Goal: Transaction & Acquisition: Book appointment/travel/reservation

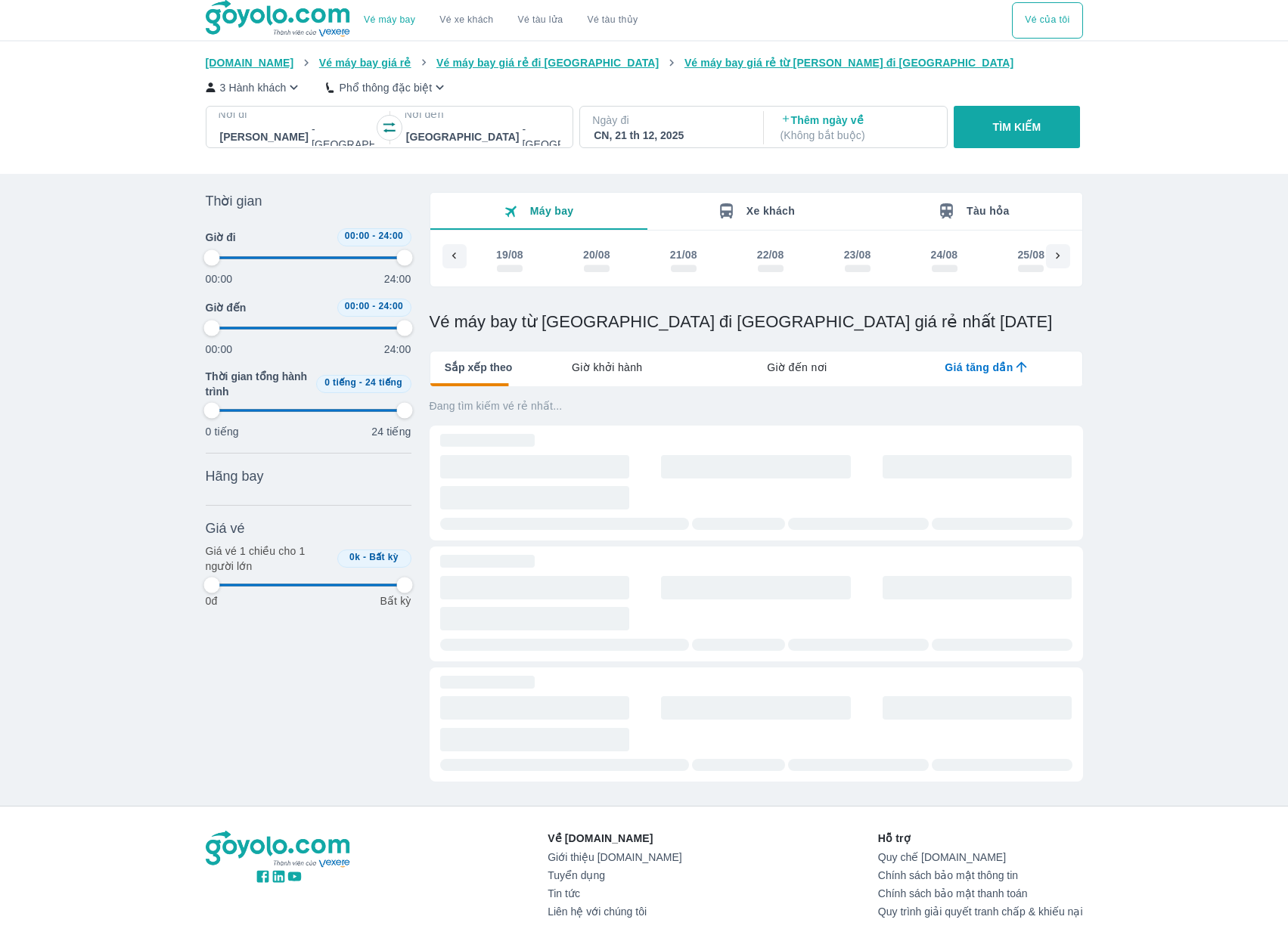
type input "97.9166666666667"
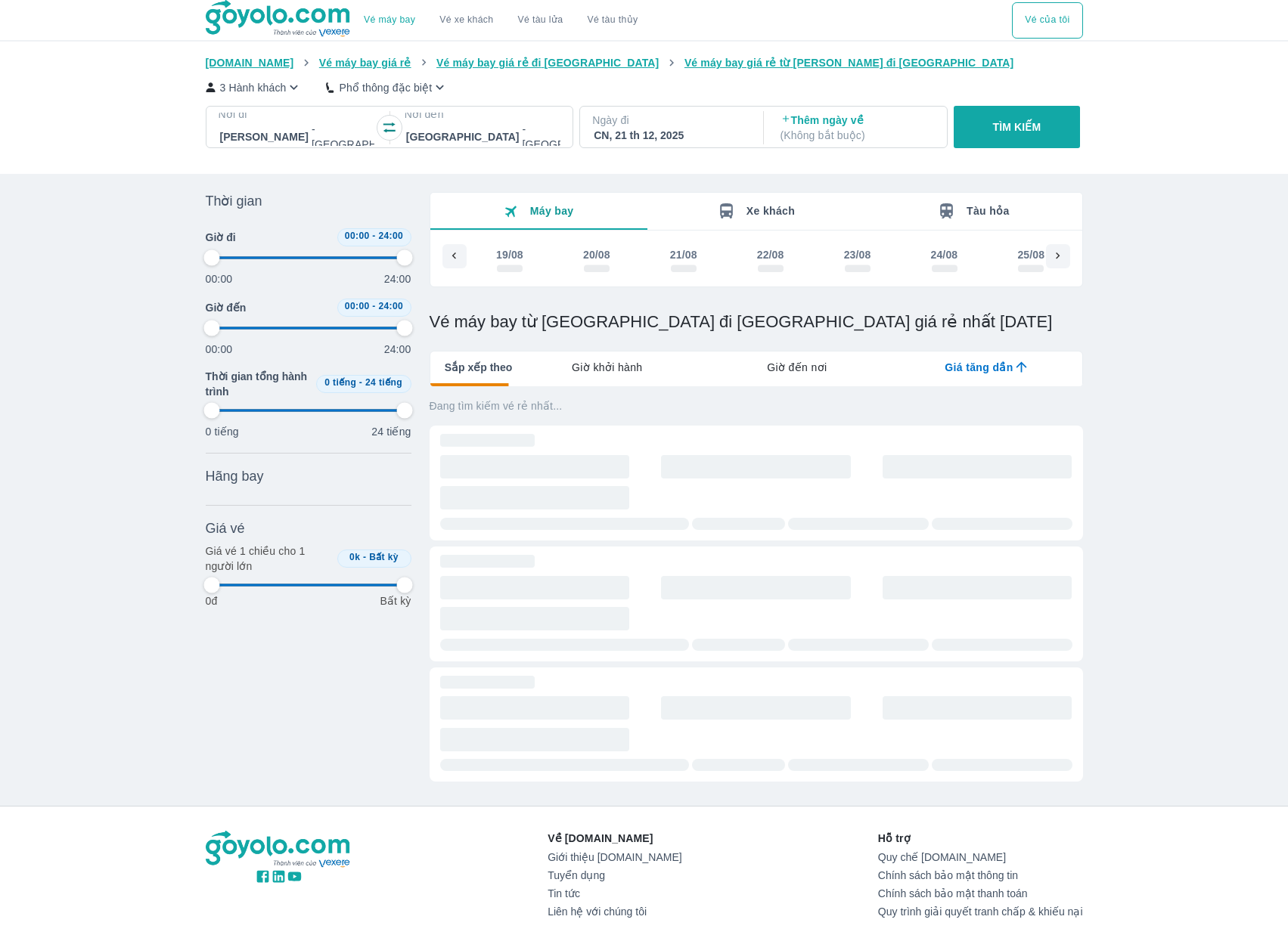
type input "97.9166666666667"
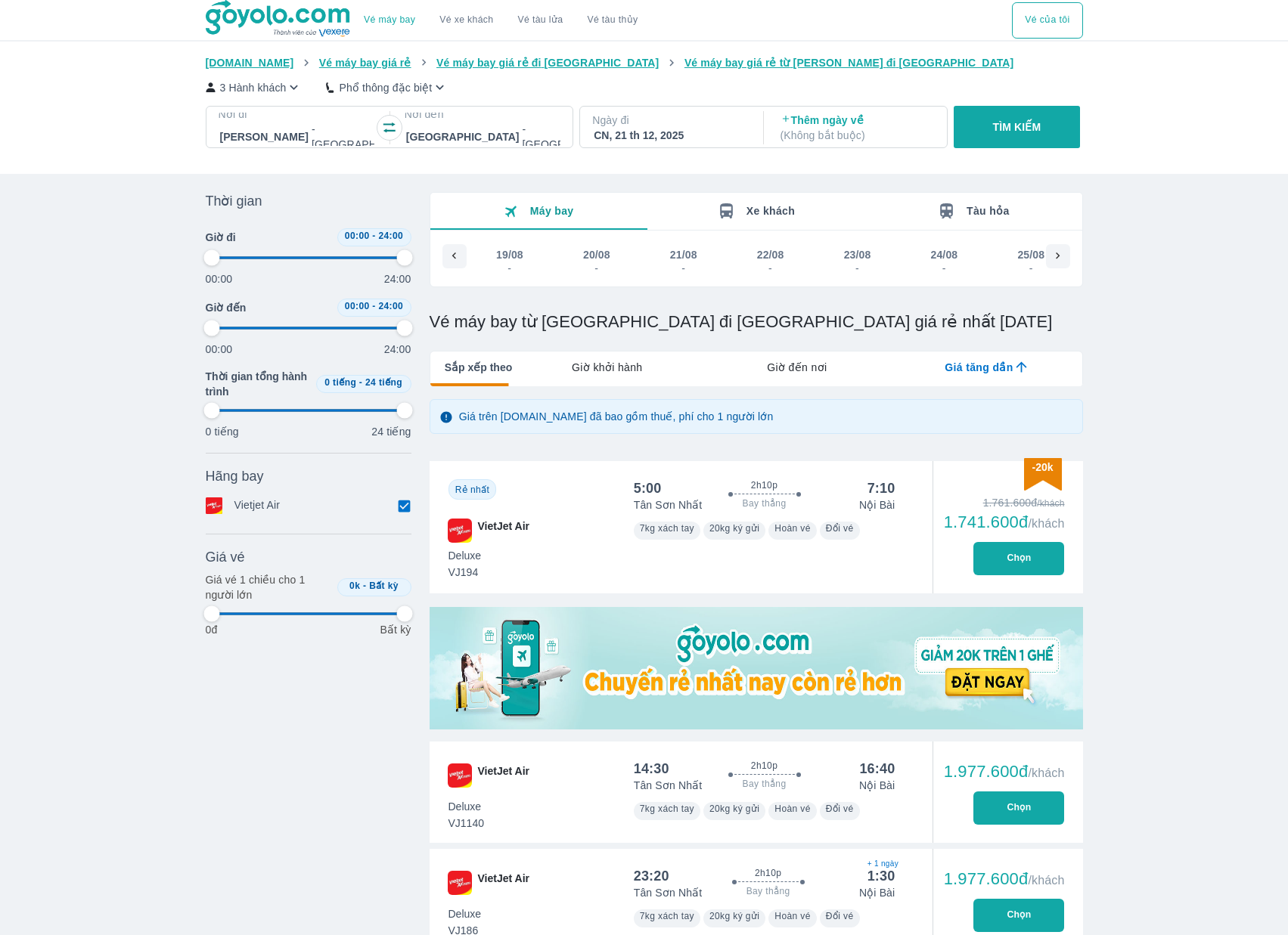
type input "97.9166666666667"
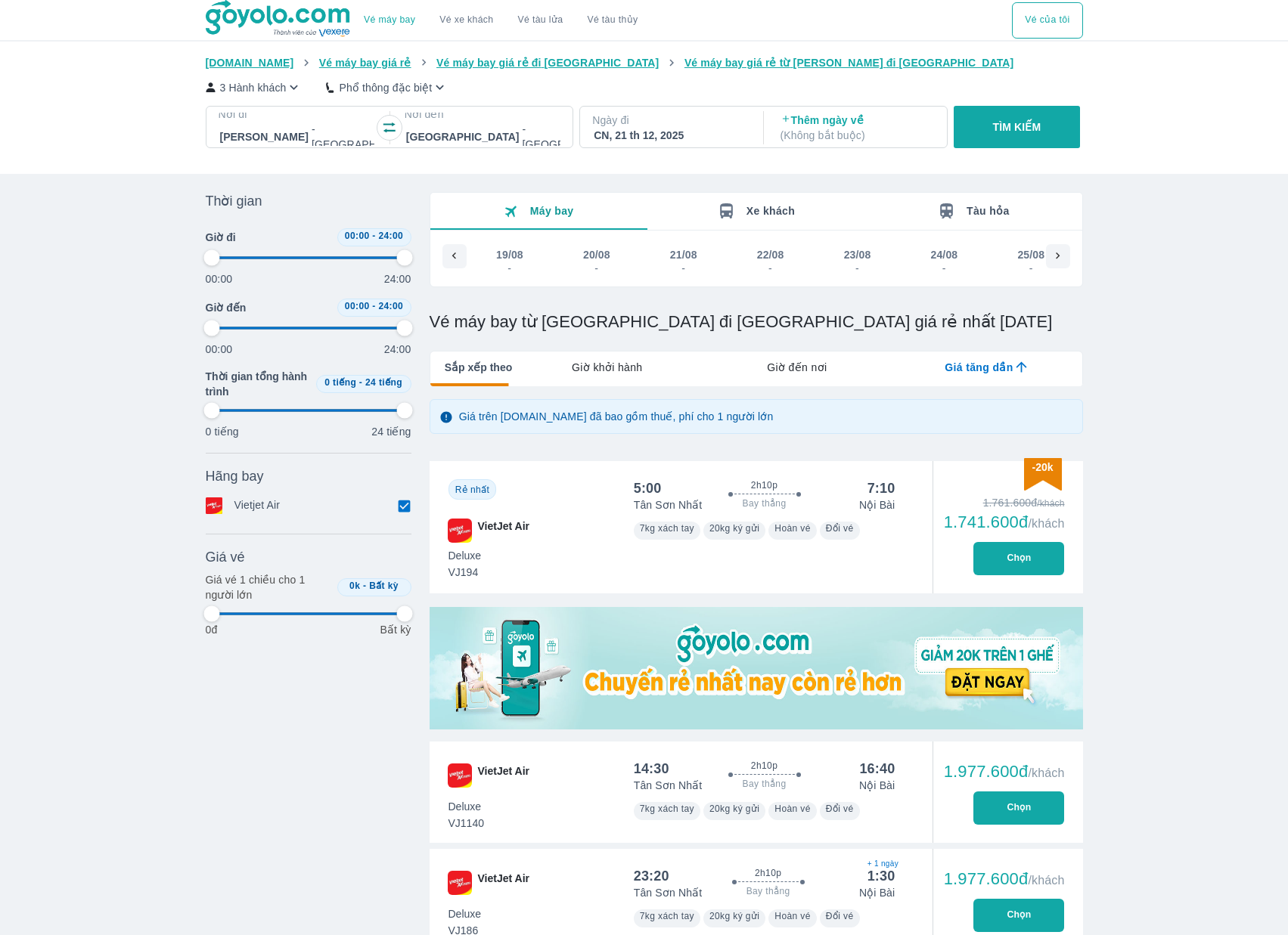
type input "97.9166666666667"
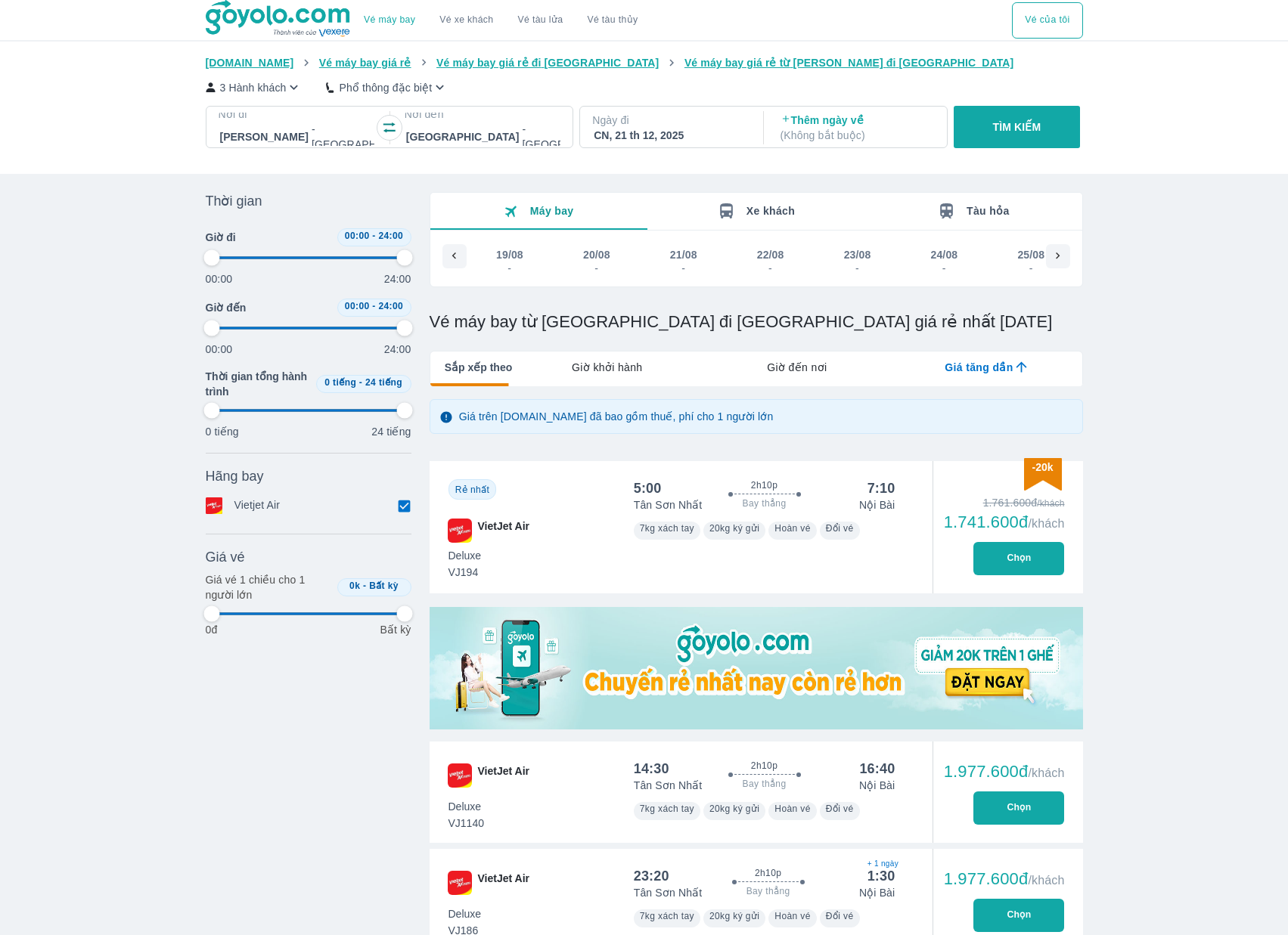
type input "97.9166666666667"
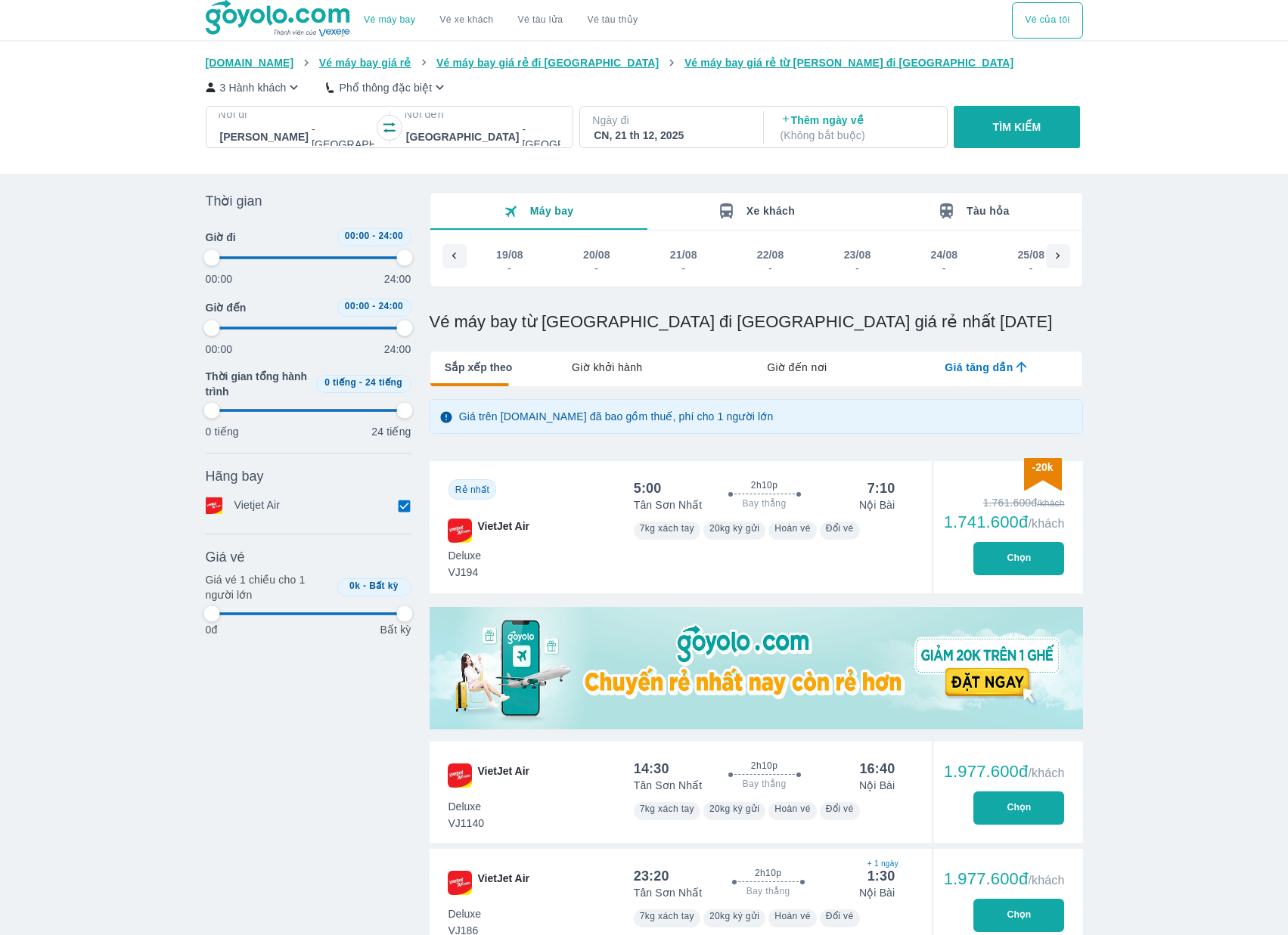
type input "97.9166666666667"
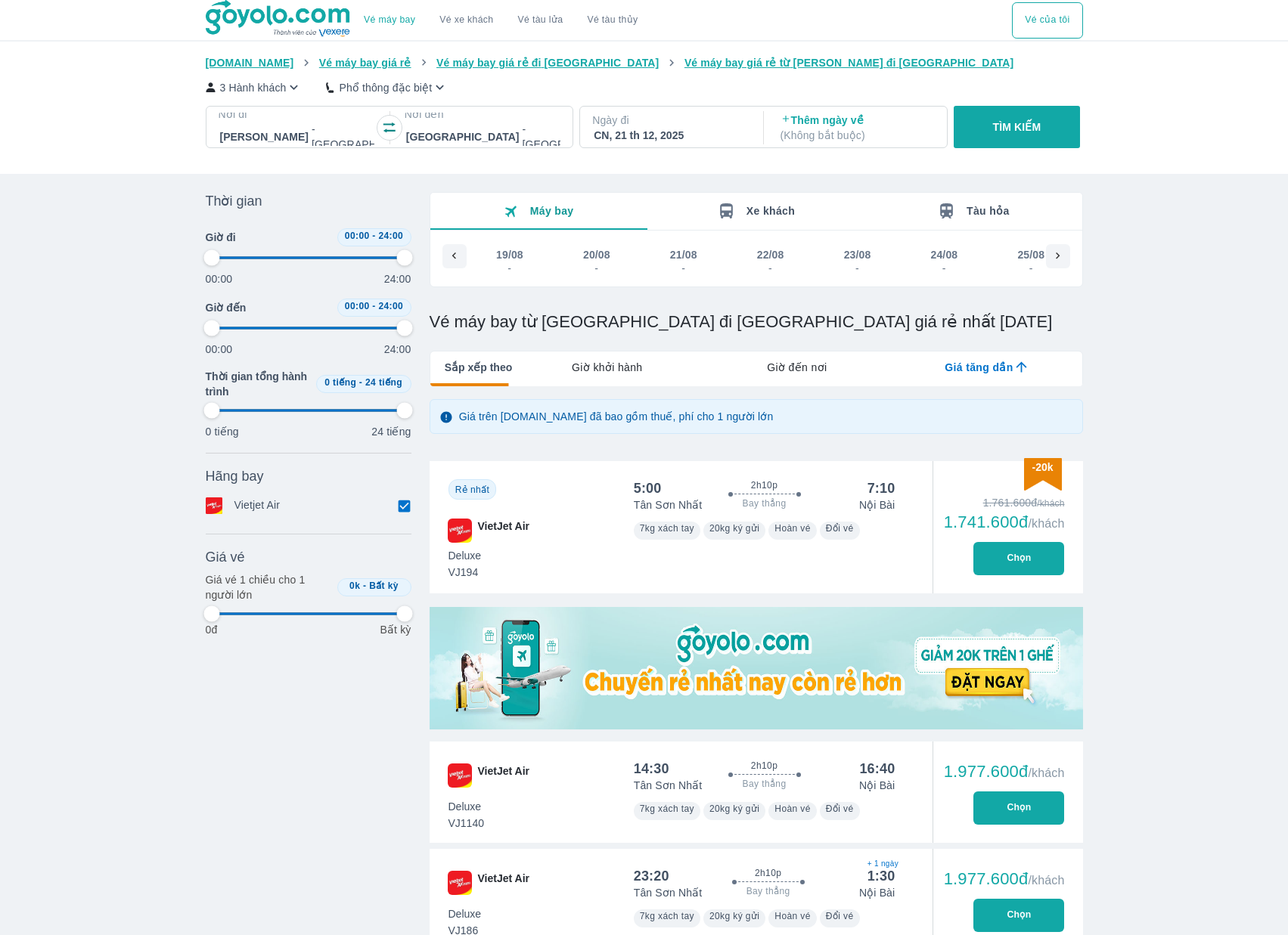
type input "97.9166666666667"
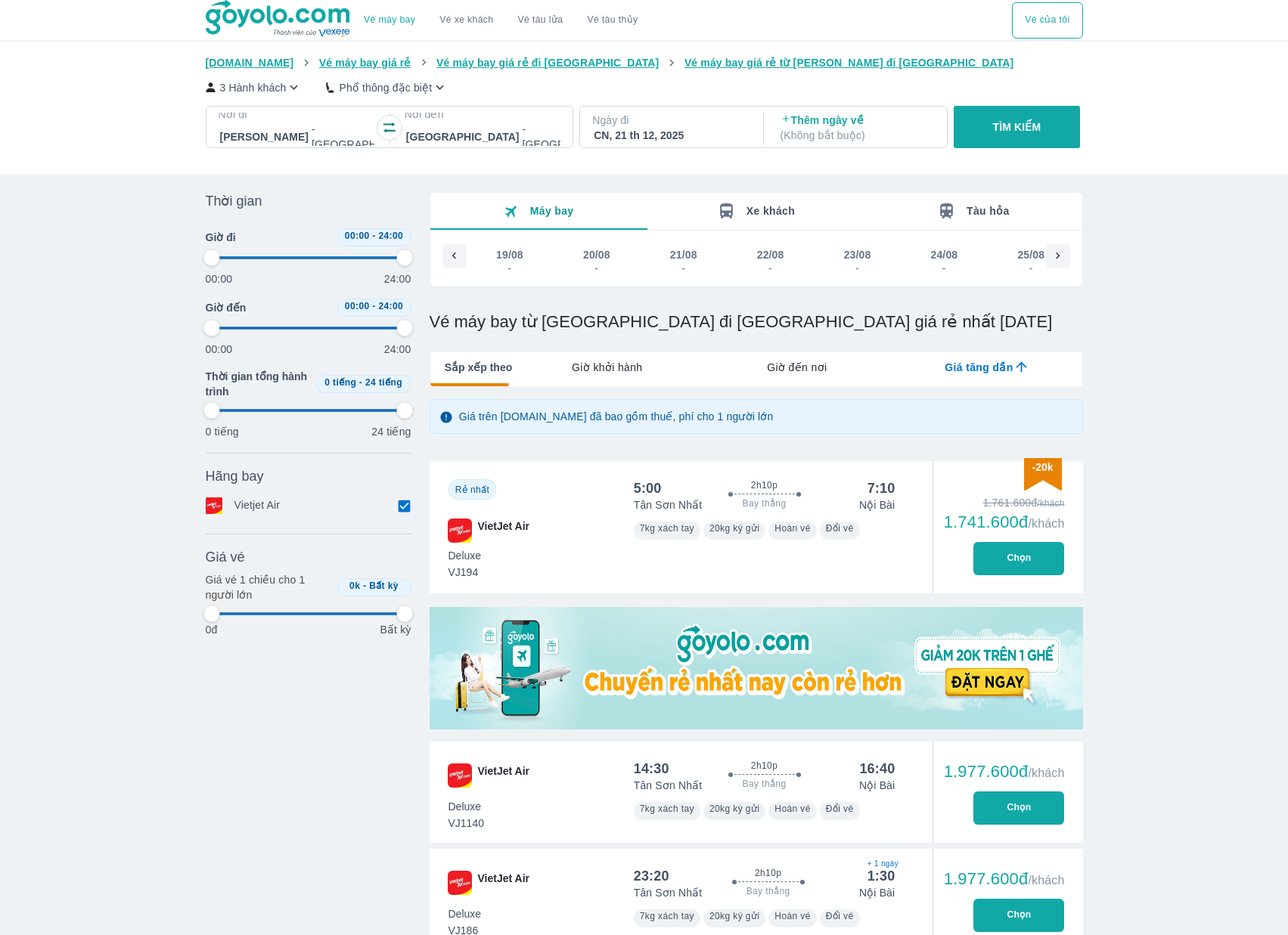
type input "97.9166666666667"
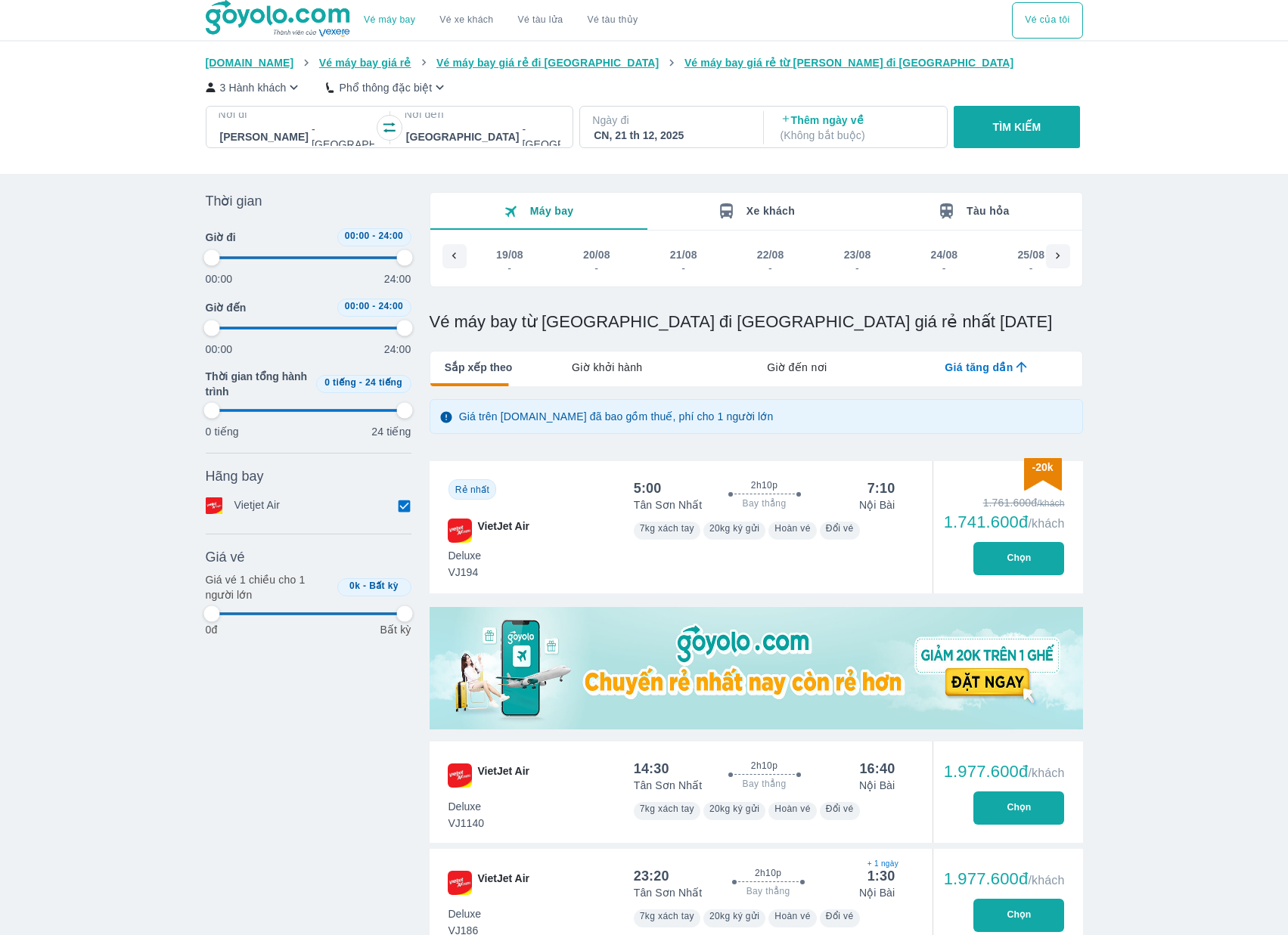
type input "97.9166666666667"
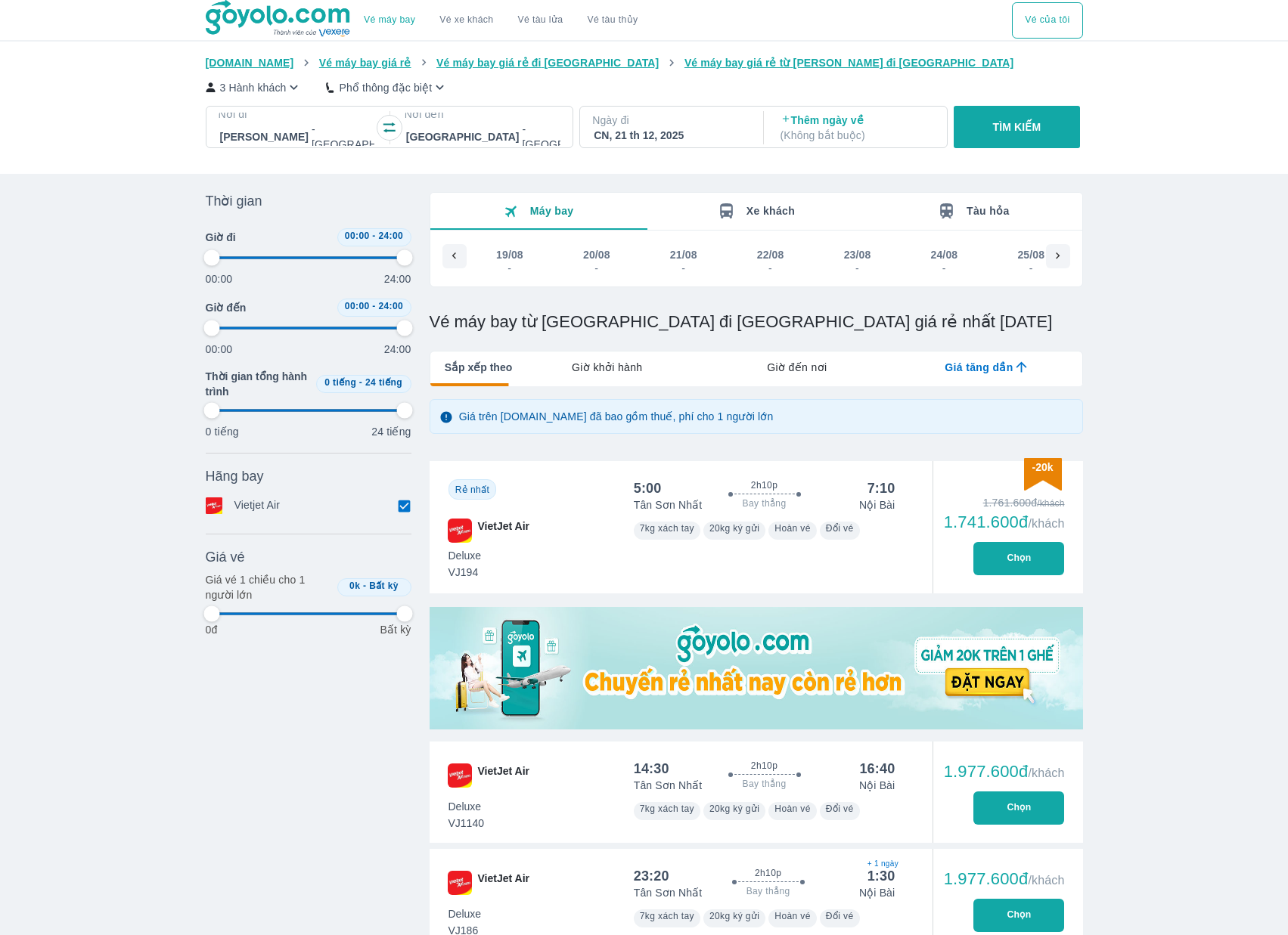
type input "97.9166666666667"
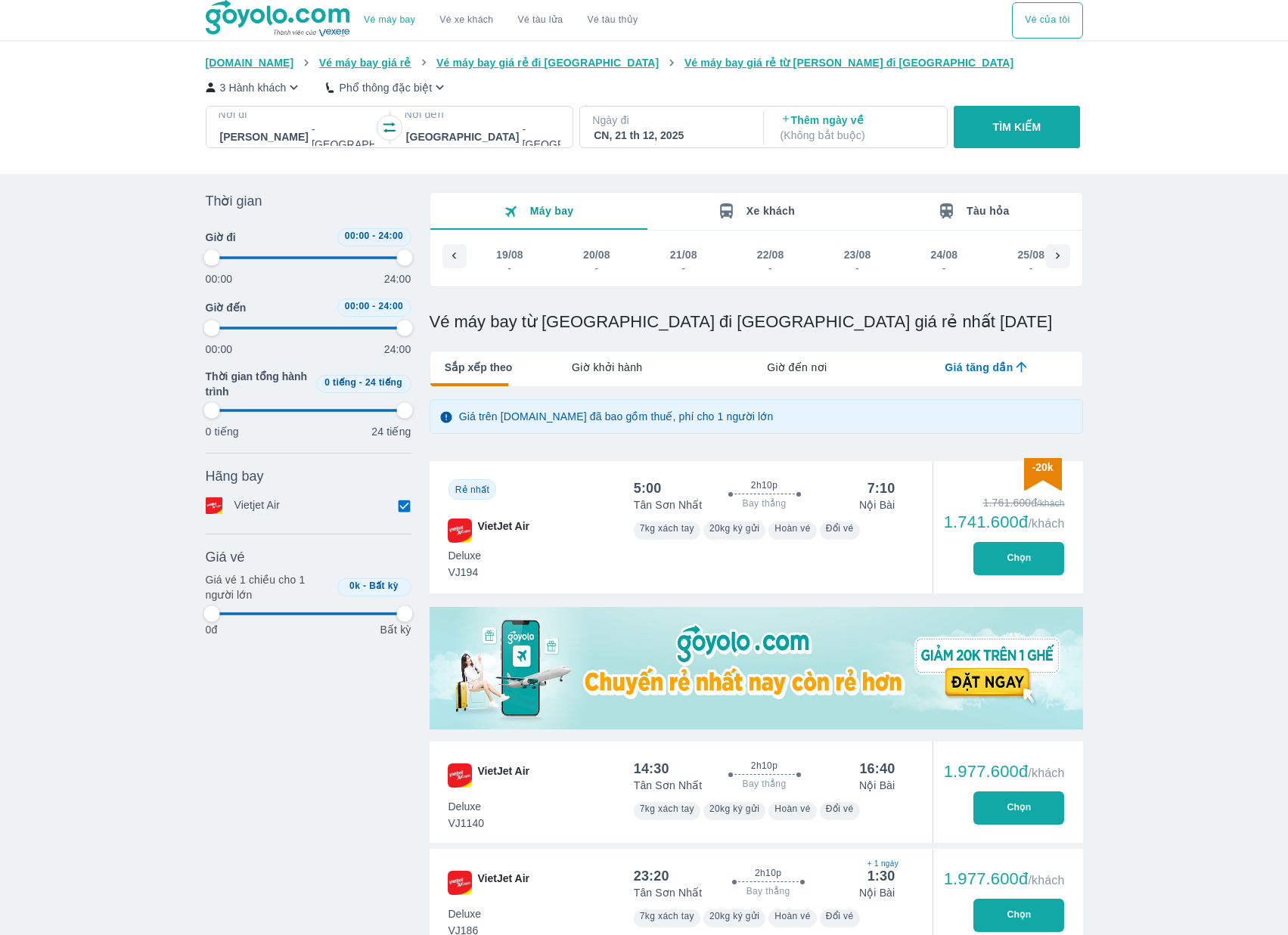
type input "97.9166666666667"
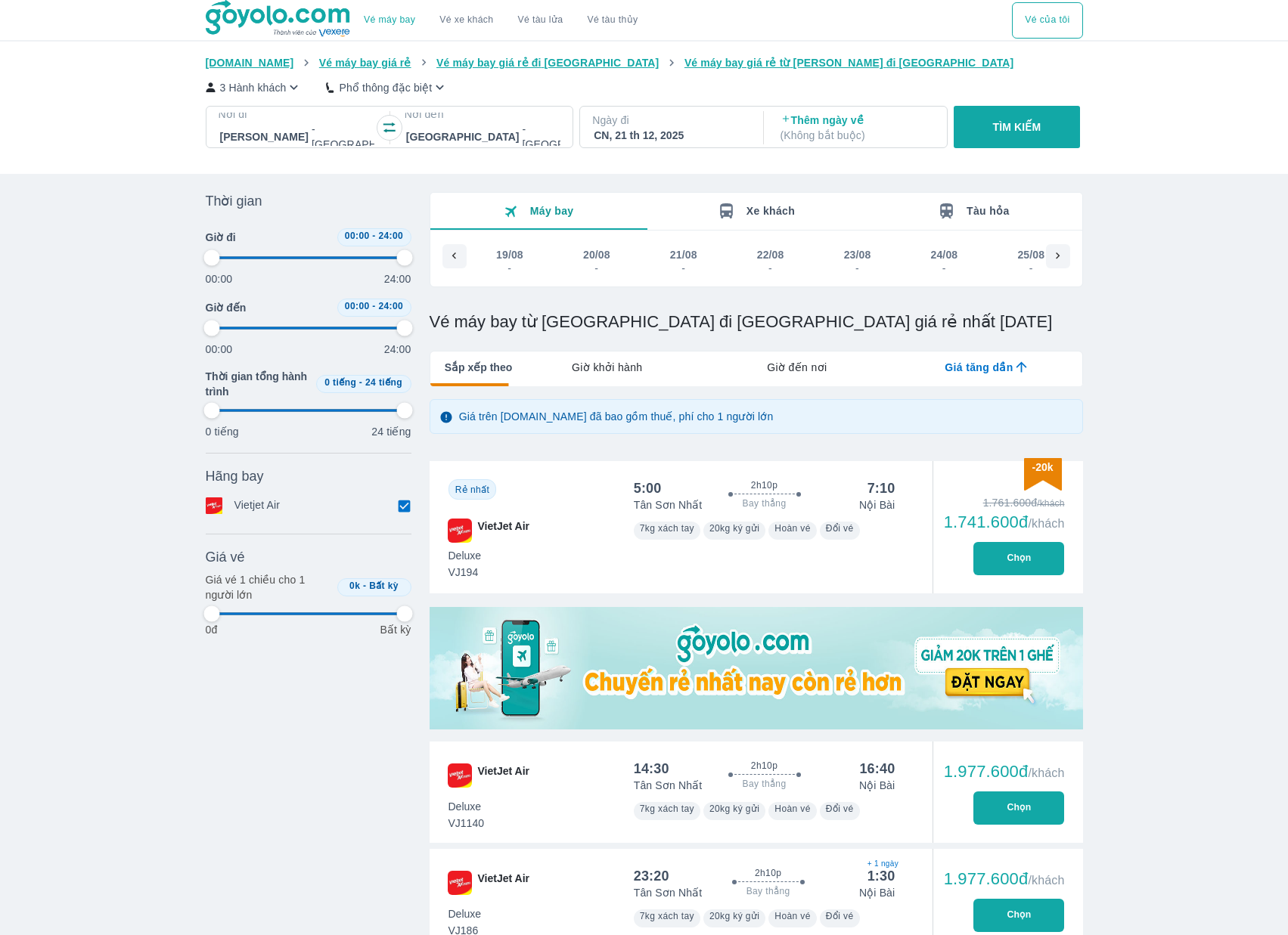
type input "97.9166666666667"
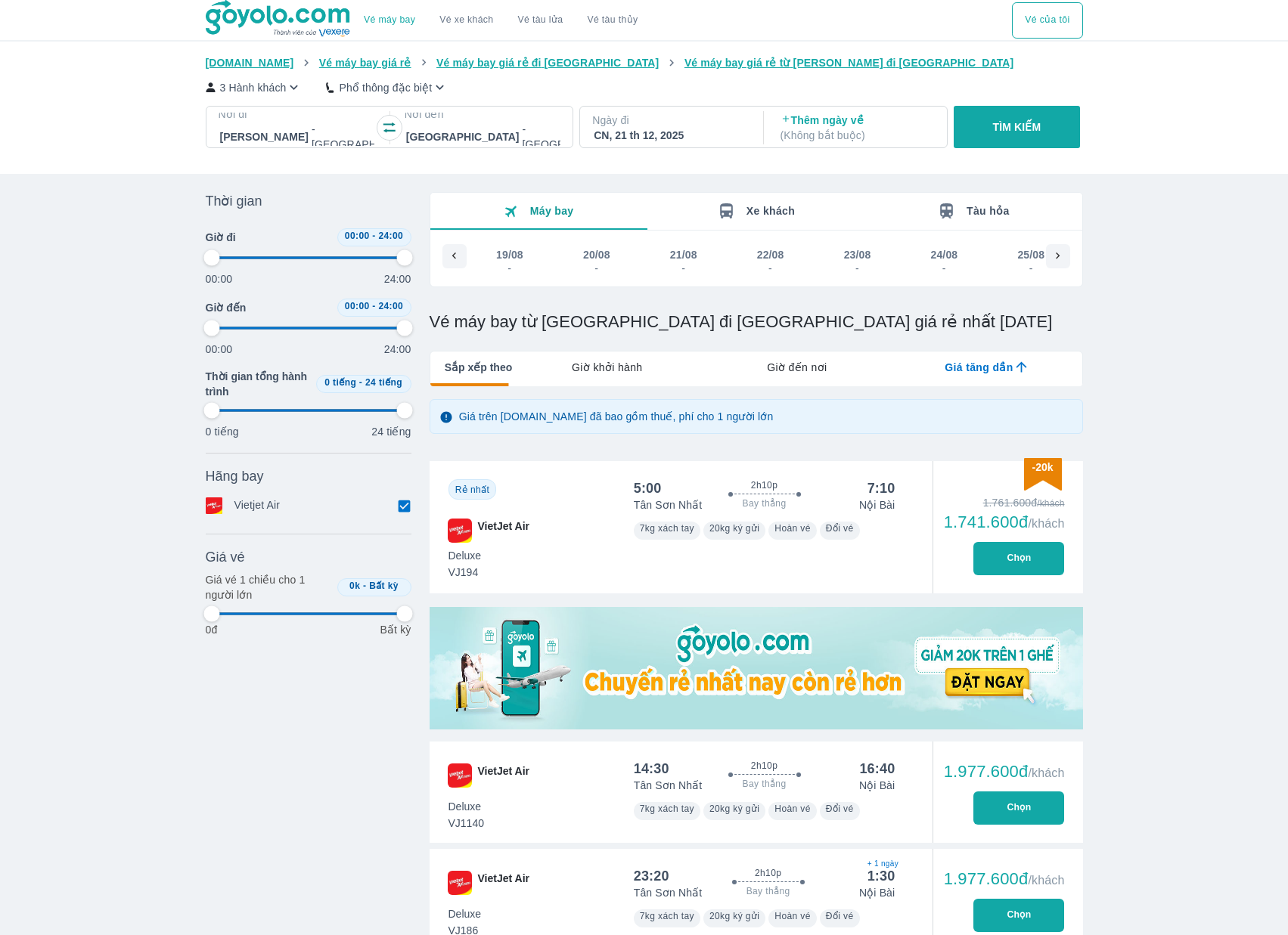
type input "97.9166666666667"
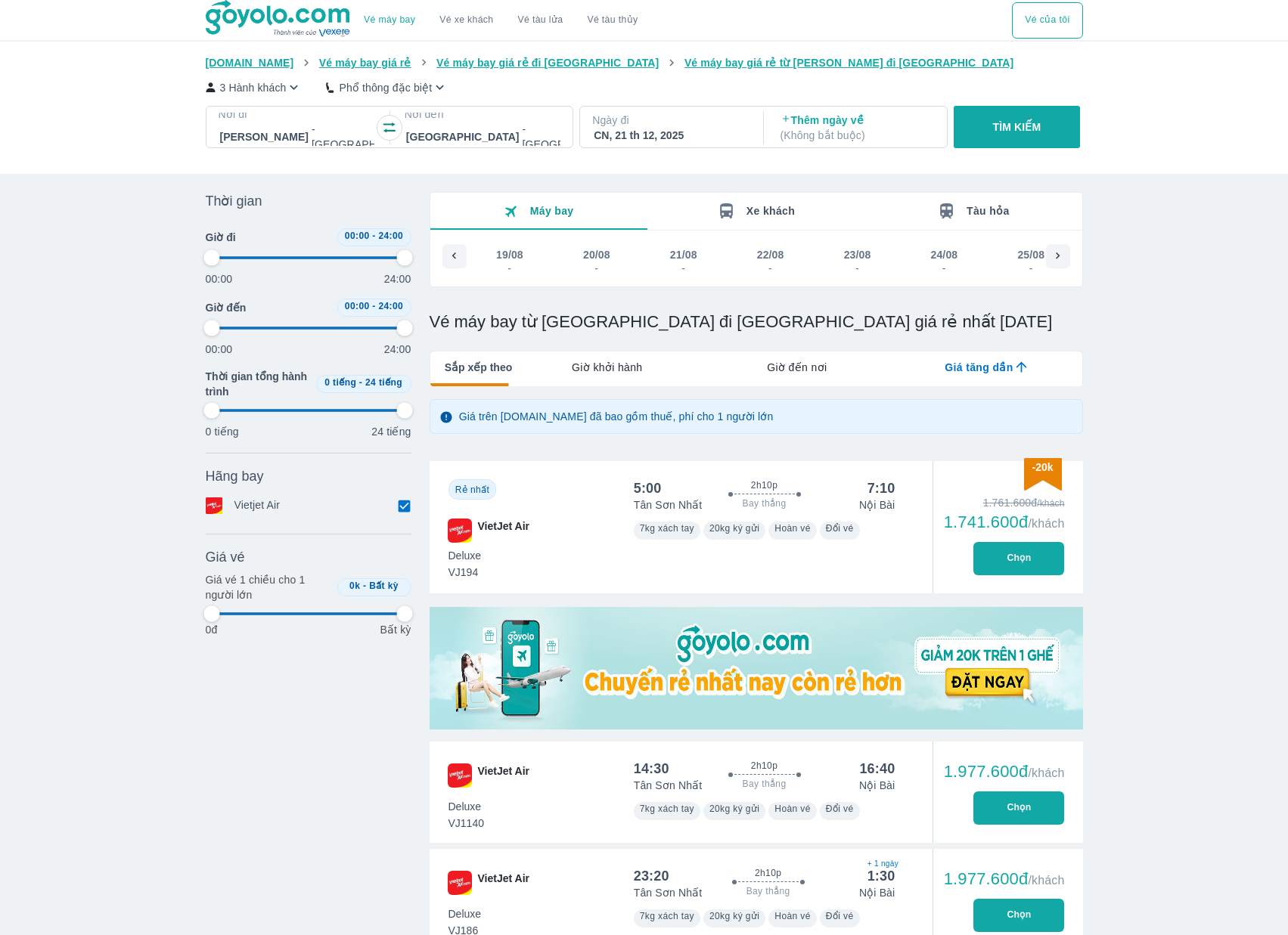
type input "97.9166666666667"
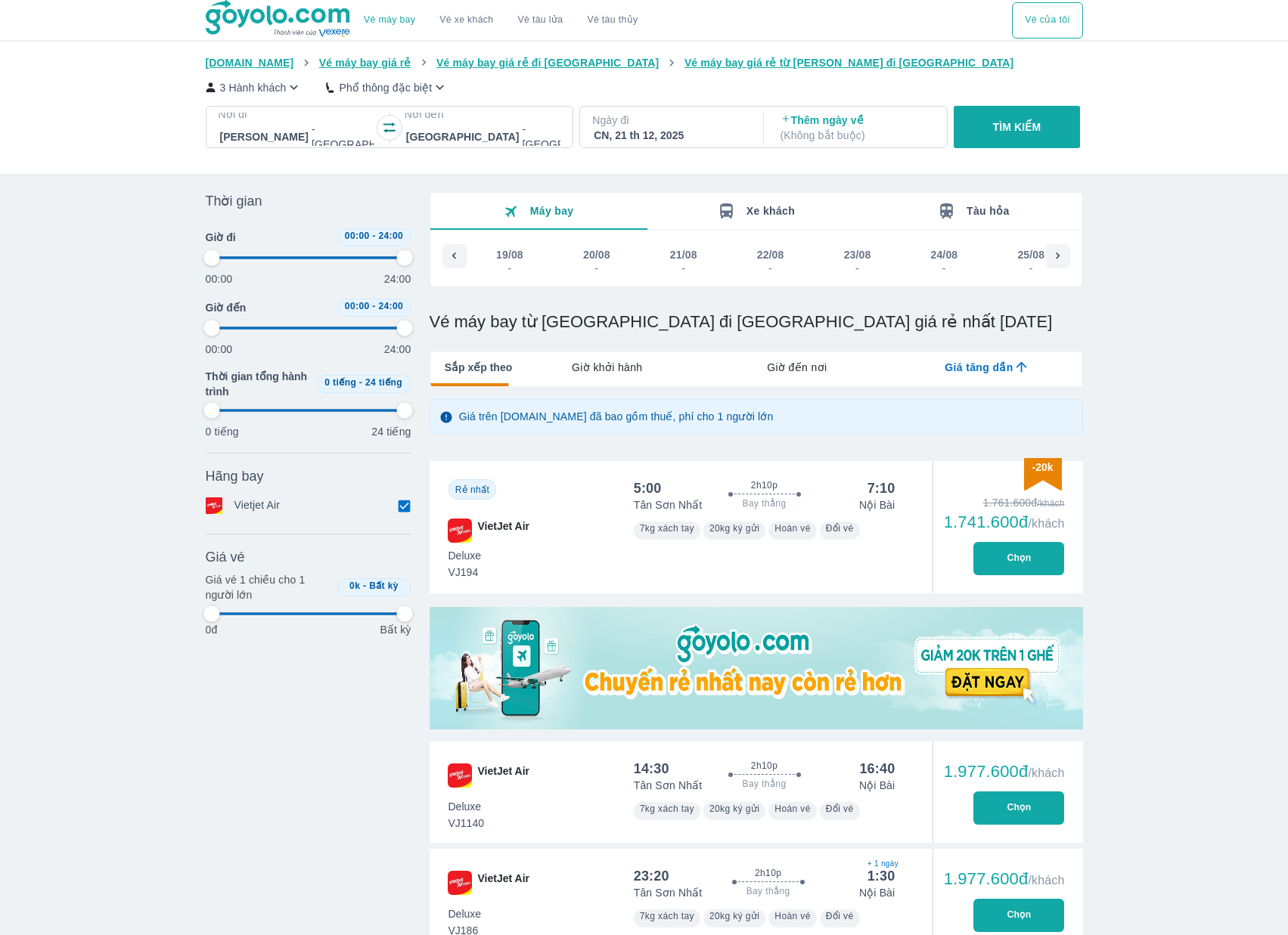
type input "97.9166666666667"
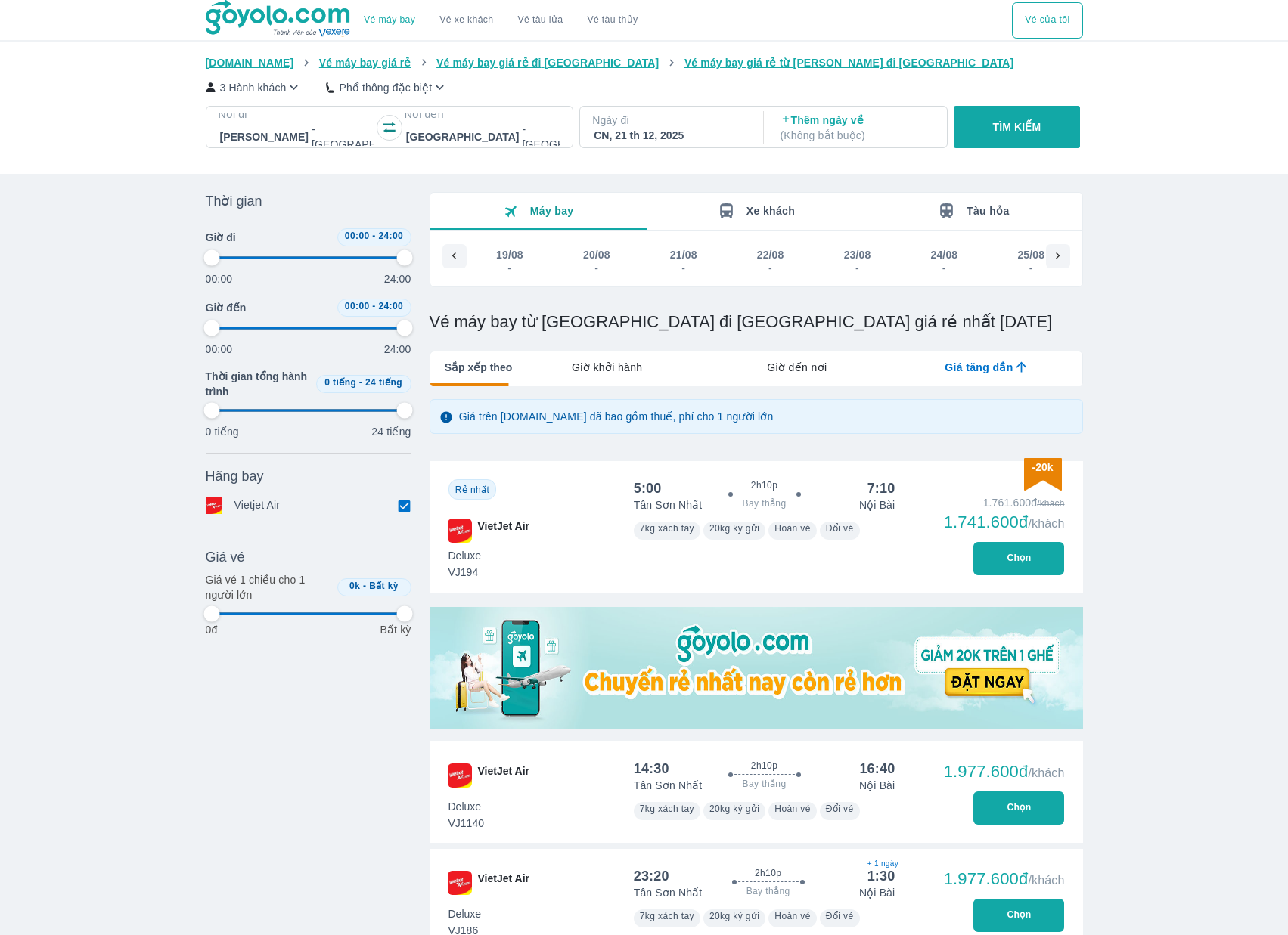
type input "97.9166666666667"
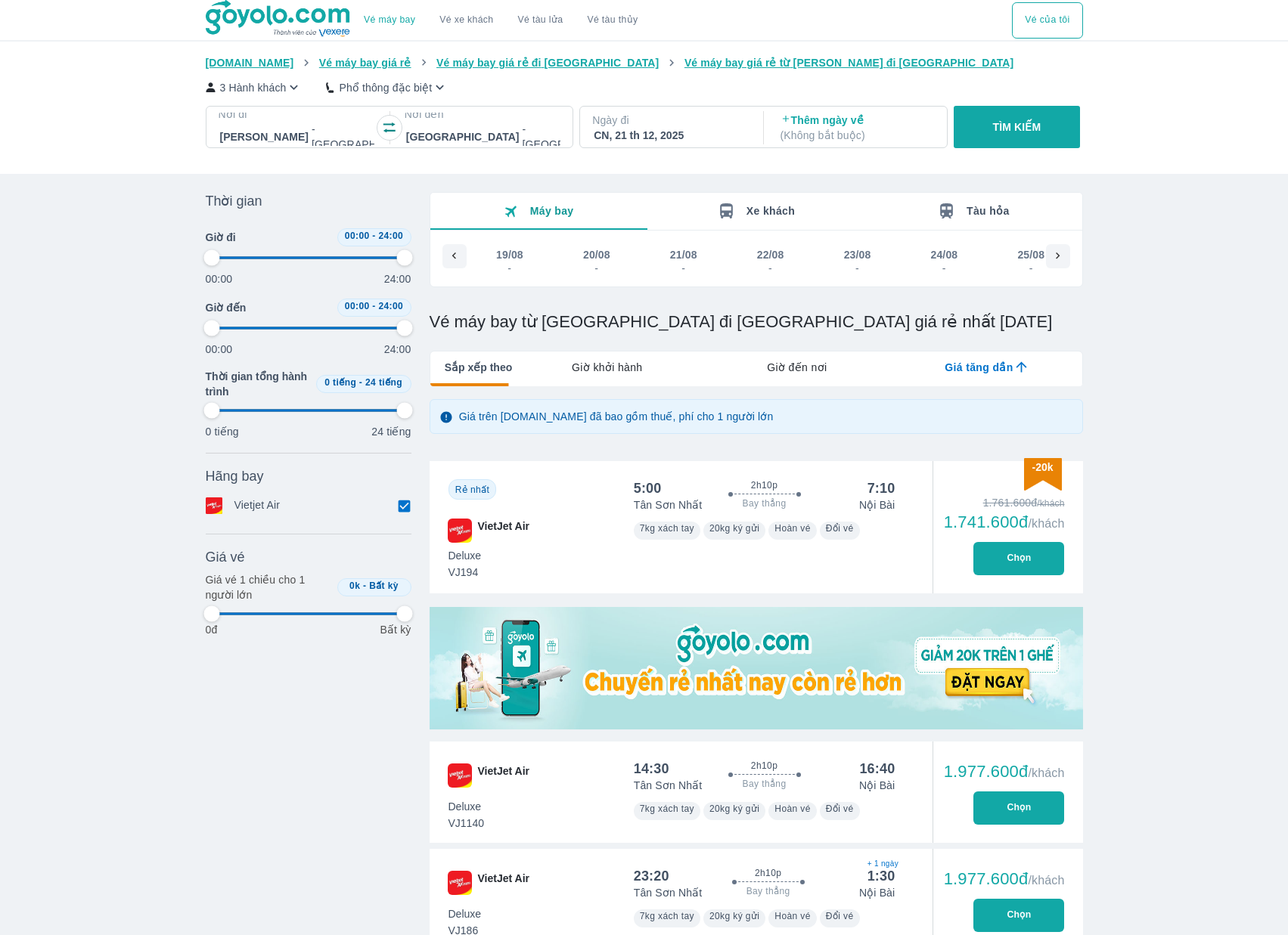
type input "97.9166666666667"
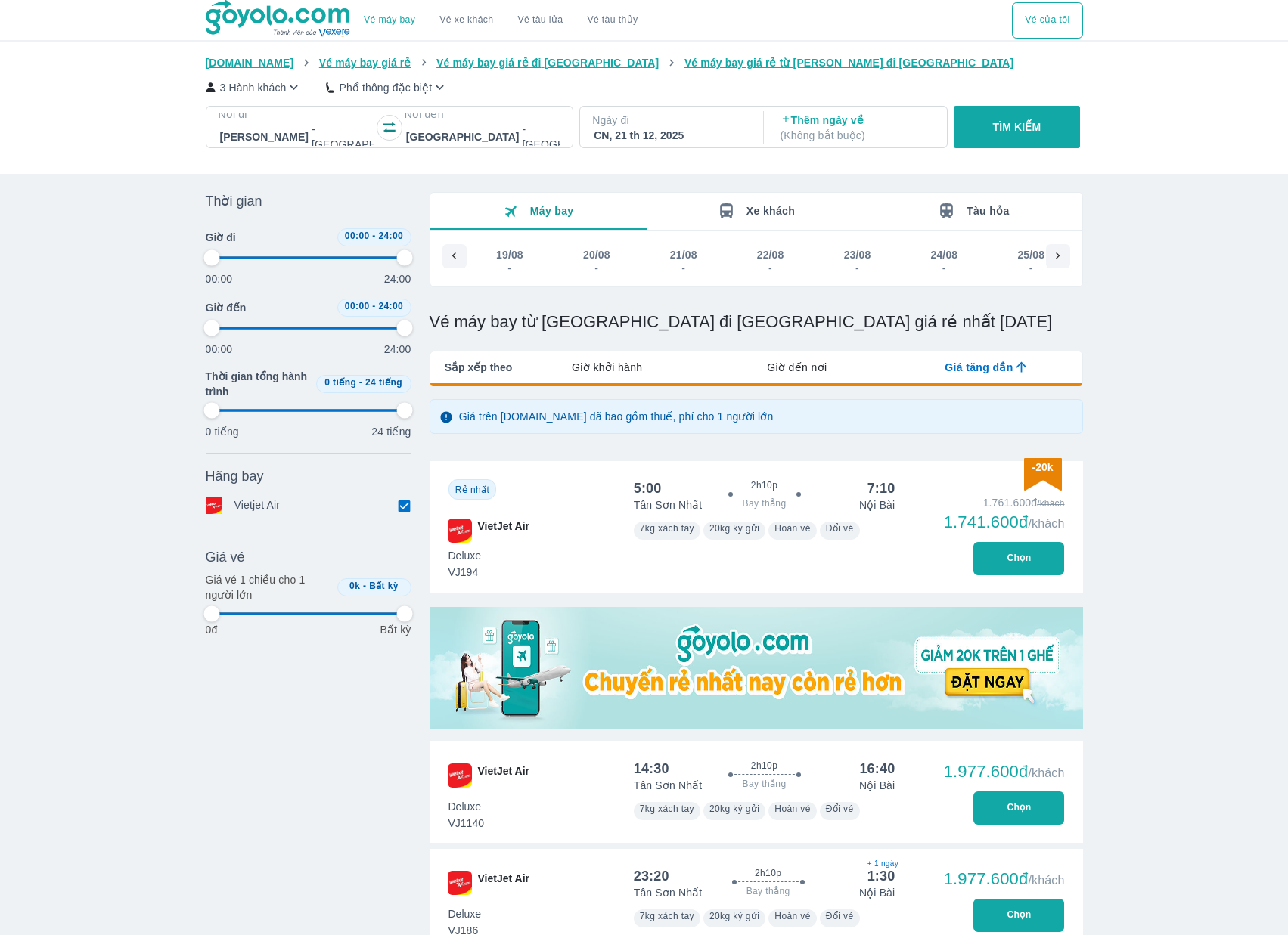
type input "97.9166666666667"
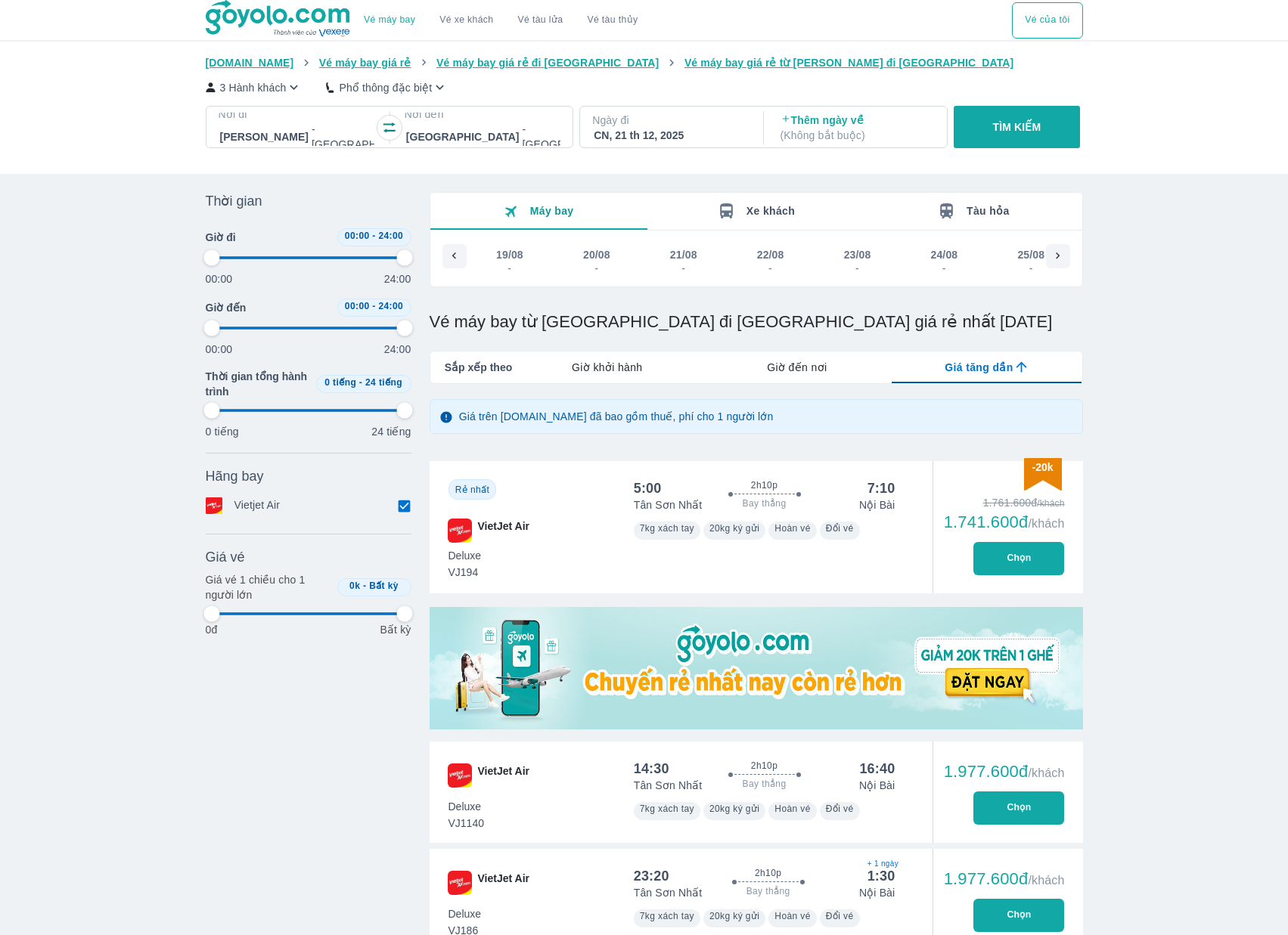
type input "97.9166666666667"
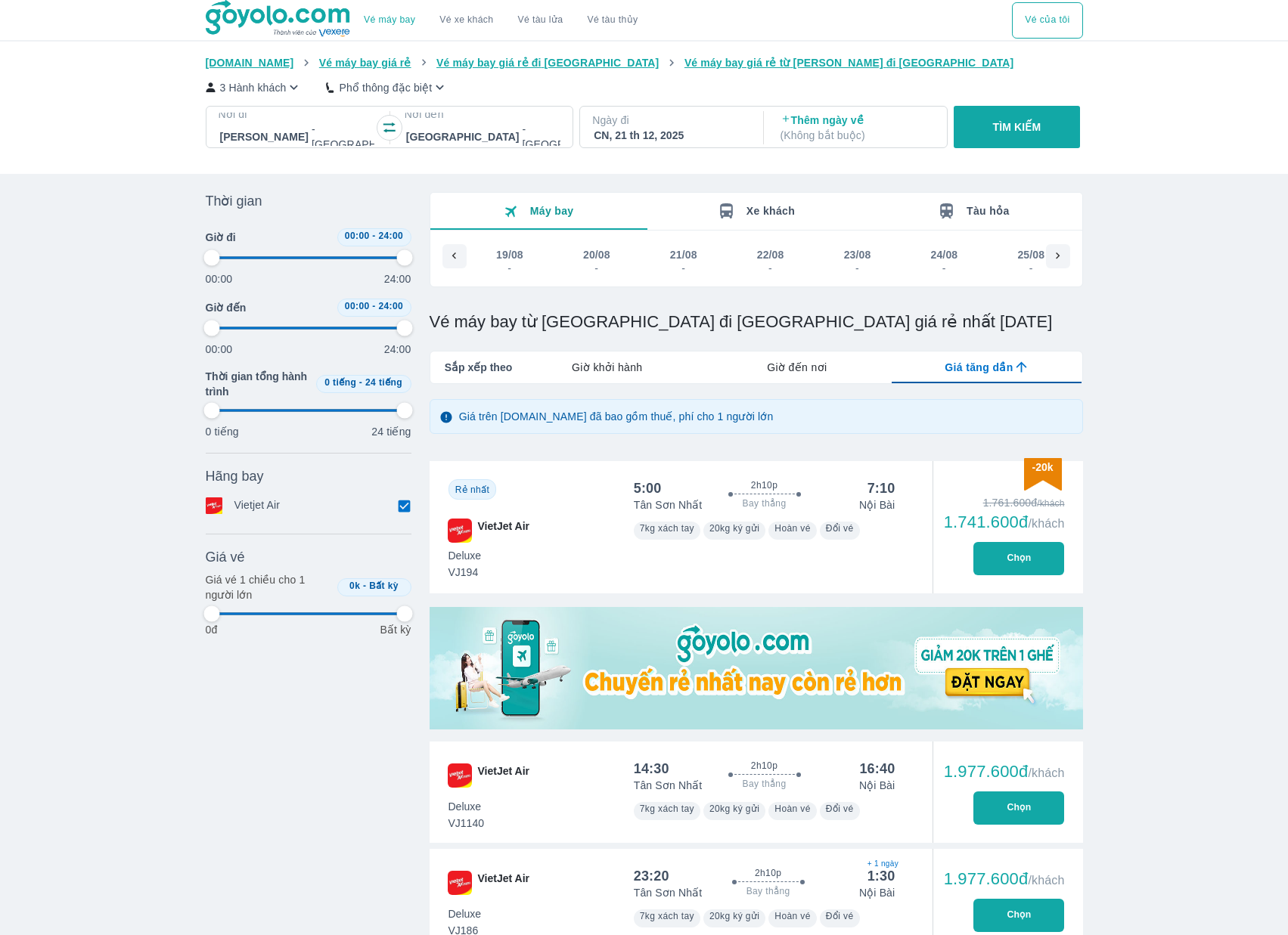
type input "97.9166666666667"
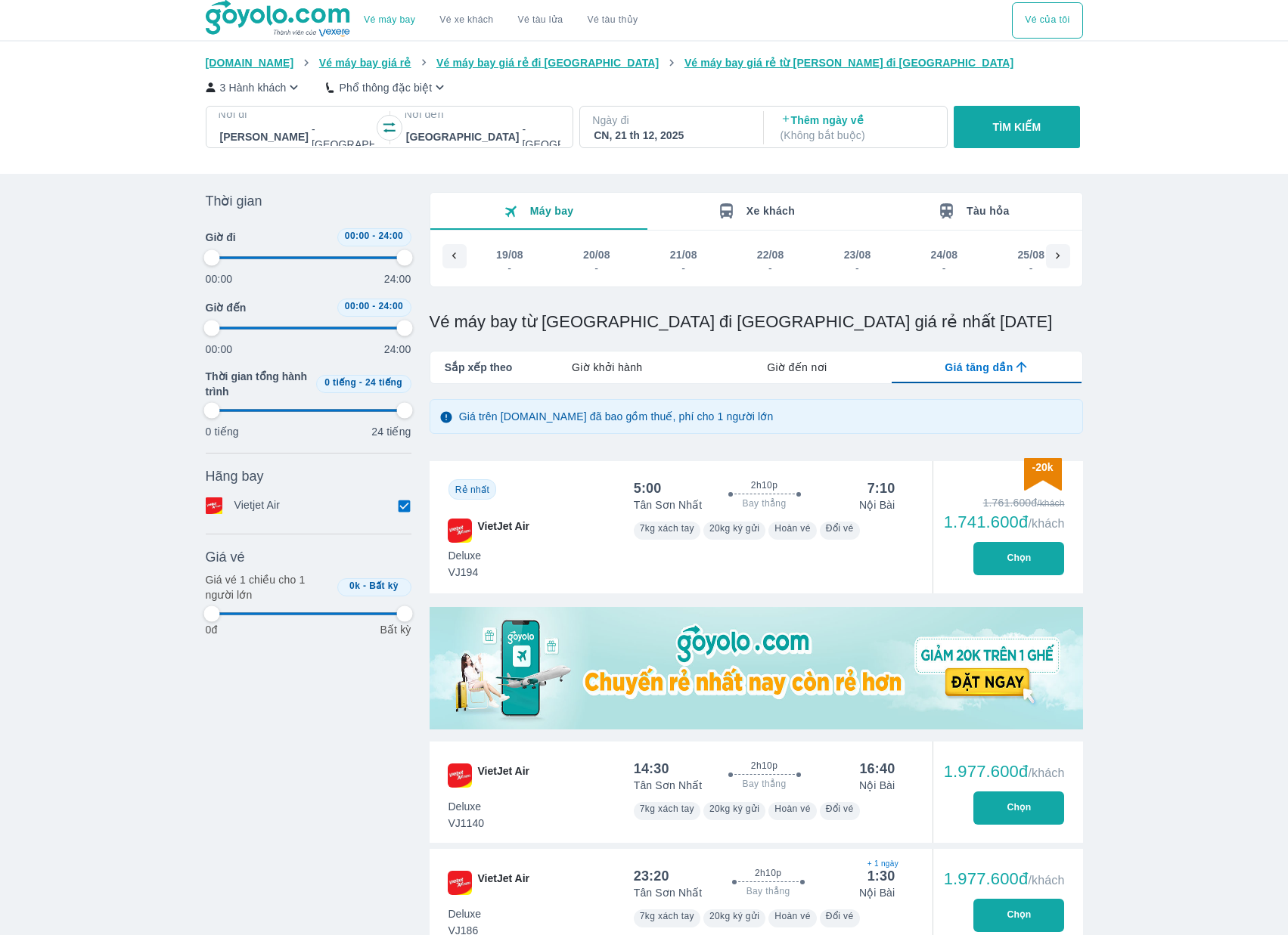
type input "97.9166666666667"
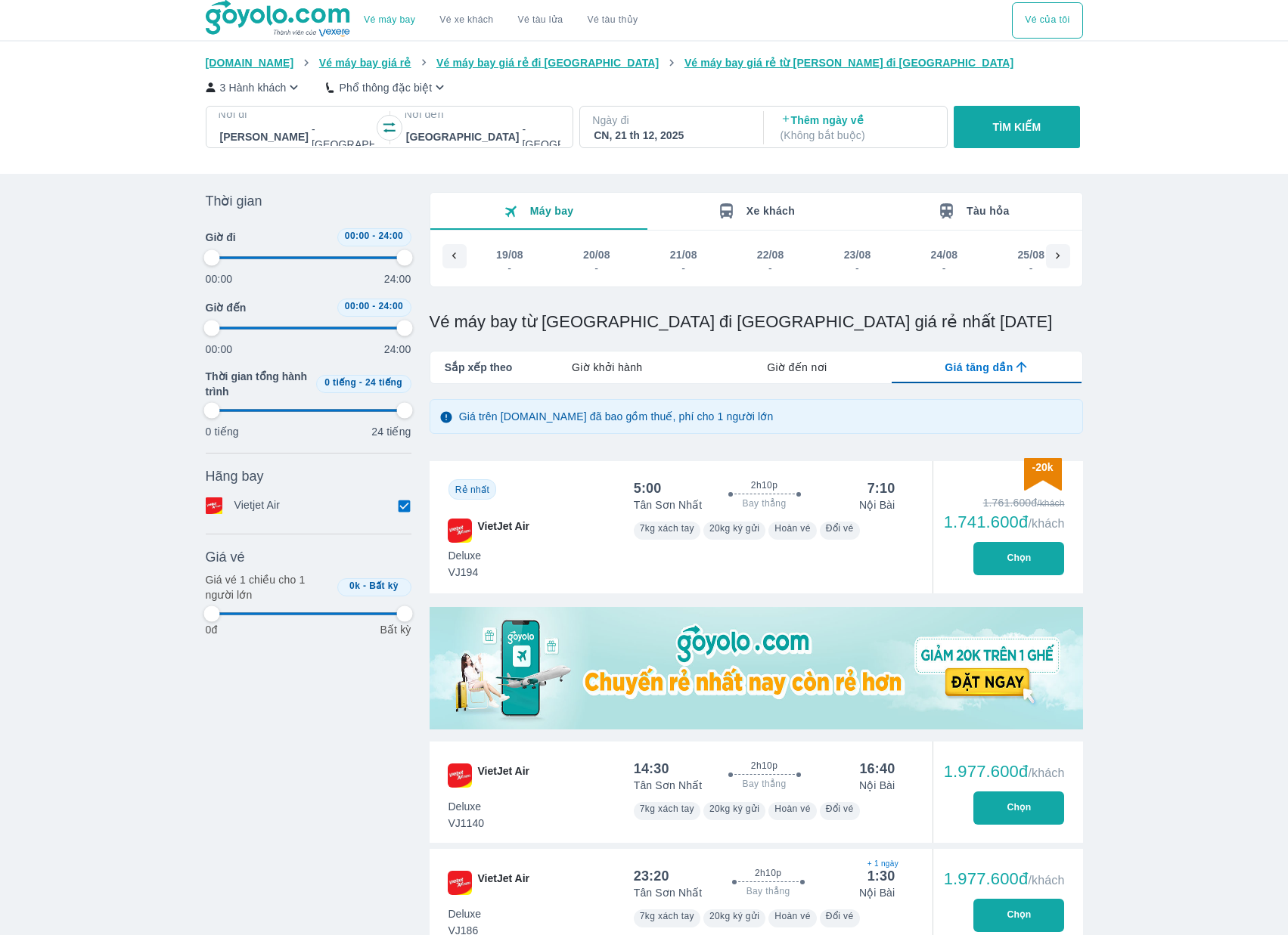
type input "97.9166666666667"
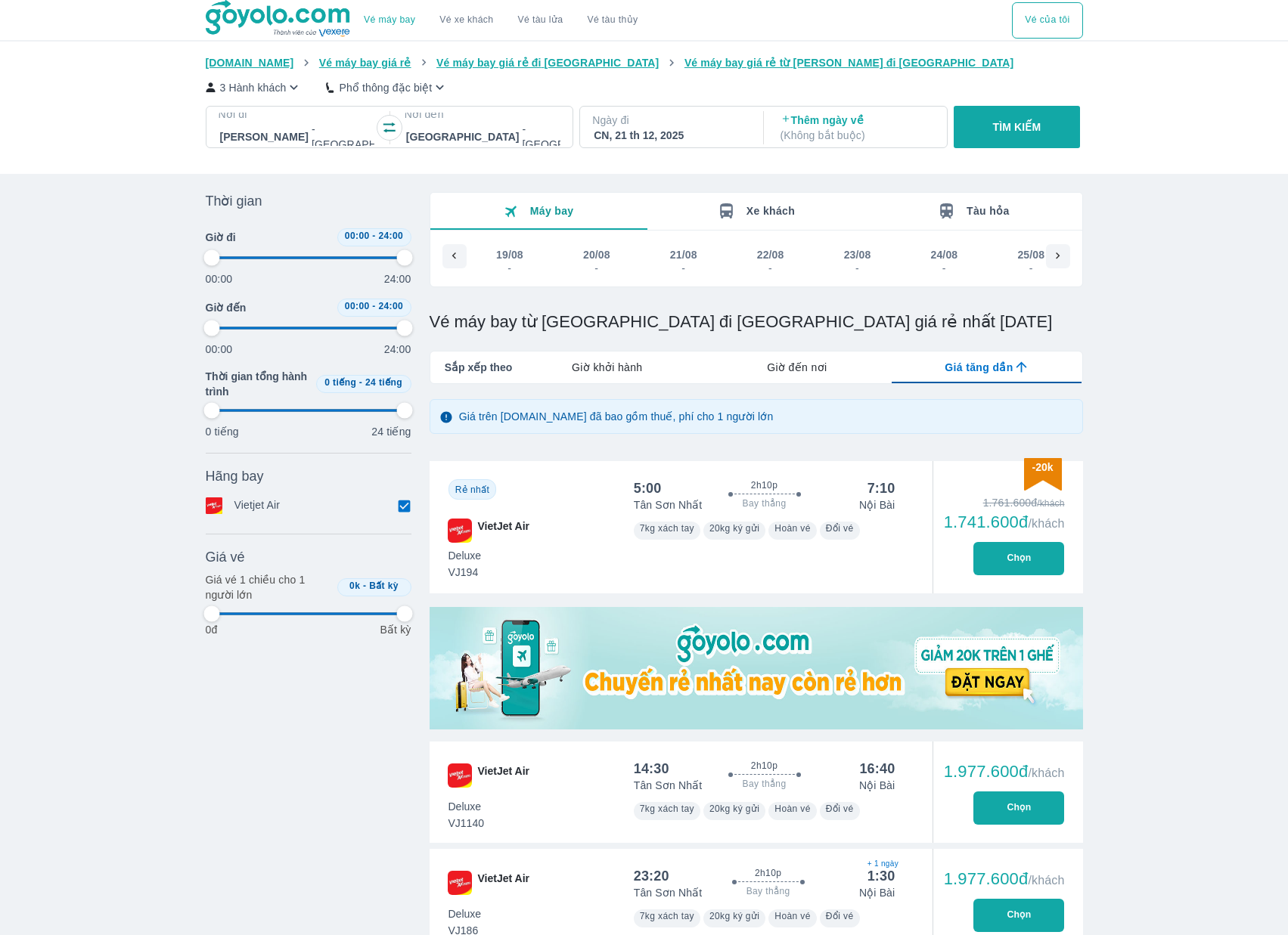
type input "97.9166666666667"
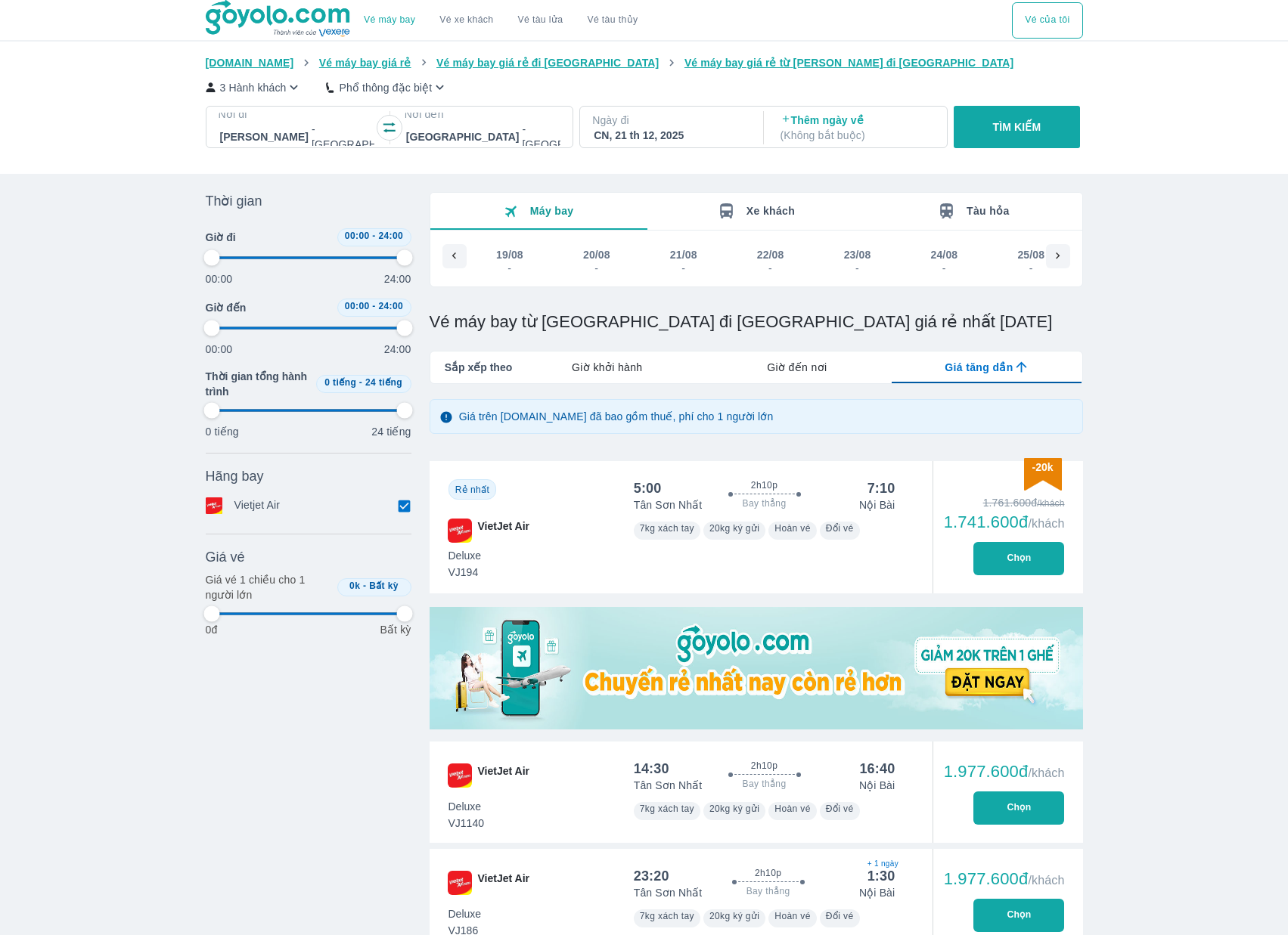
type input "97.9166666666667"
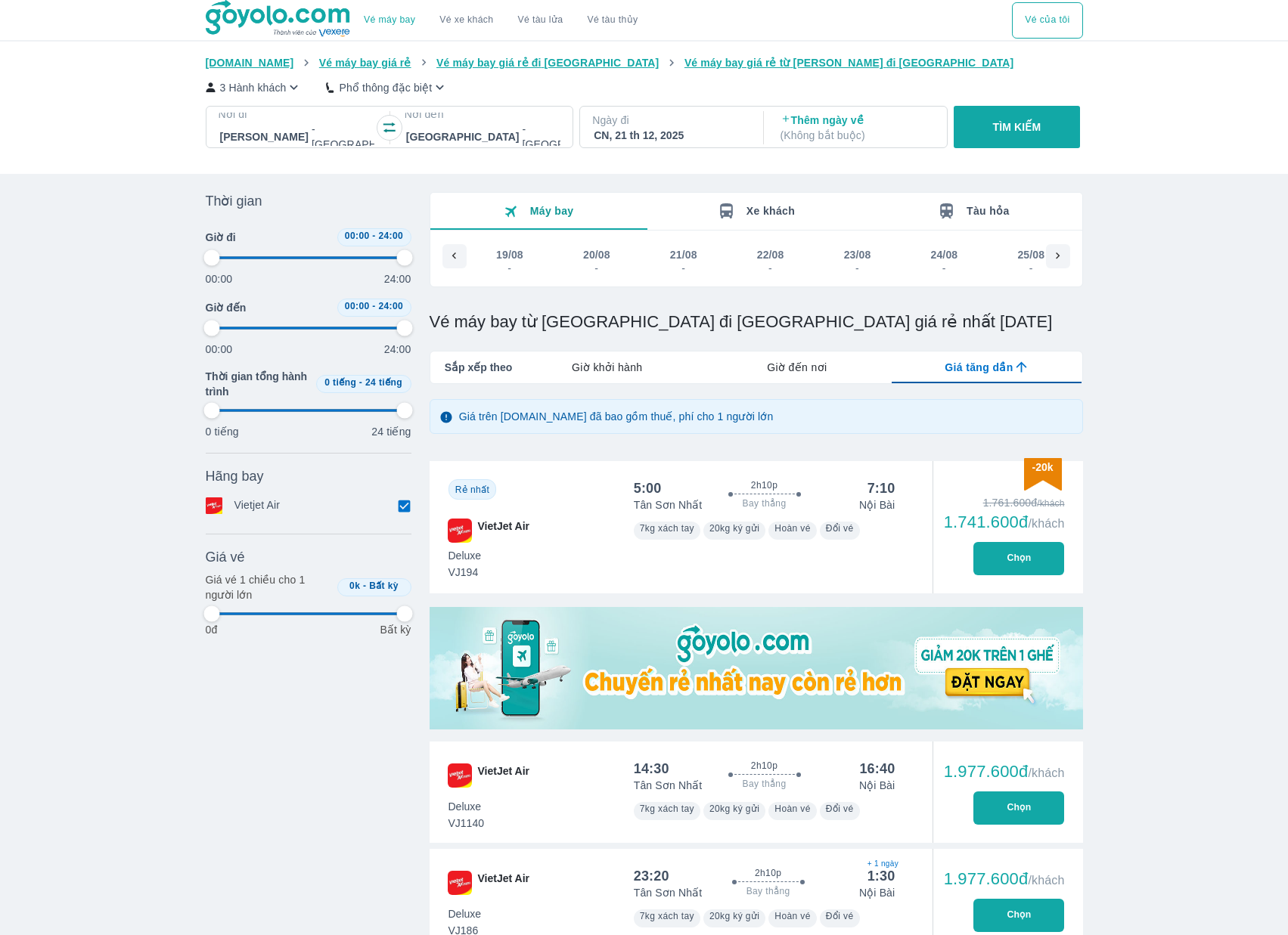
type input "97.9166666666667"
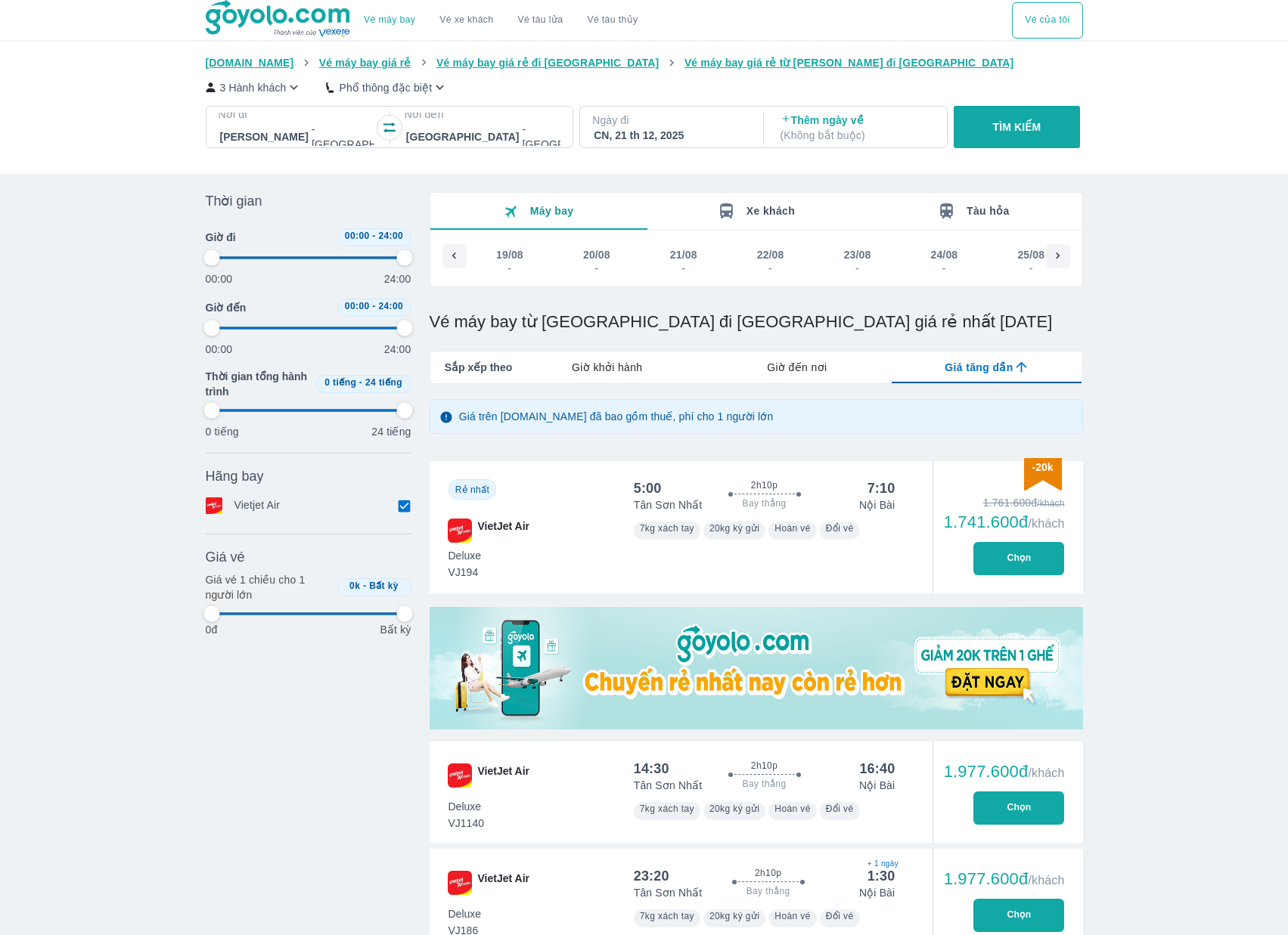
type input "97.9166666666667"
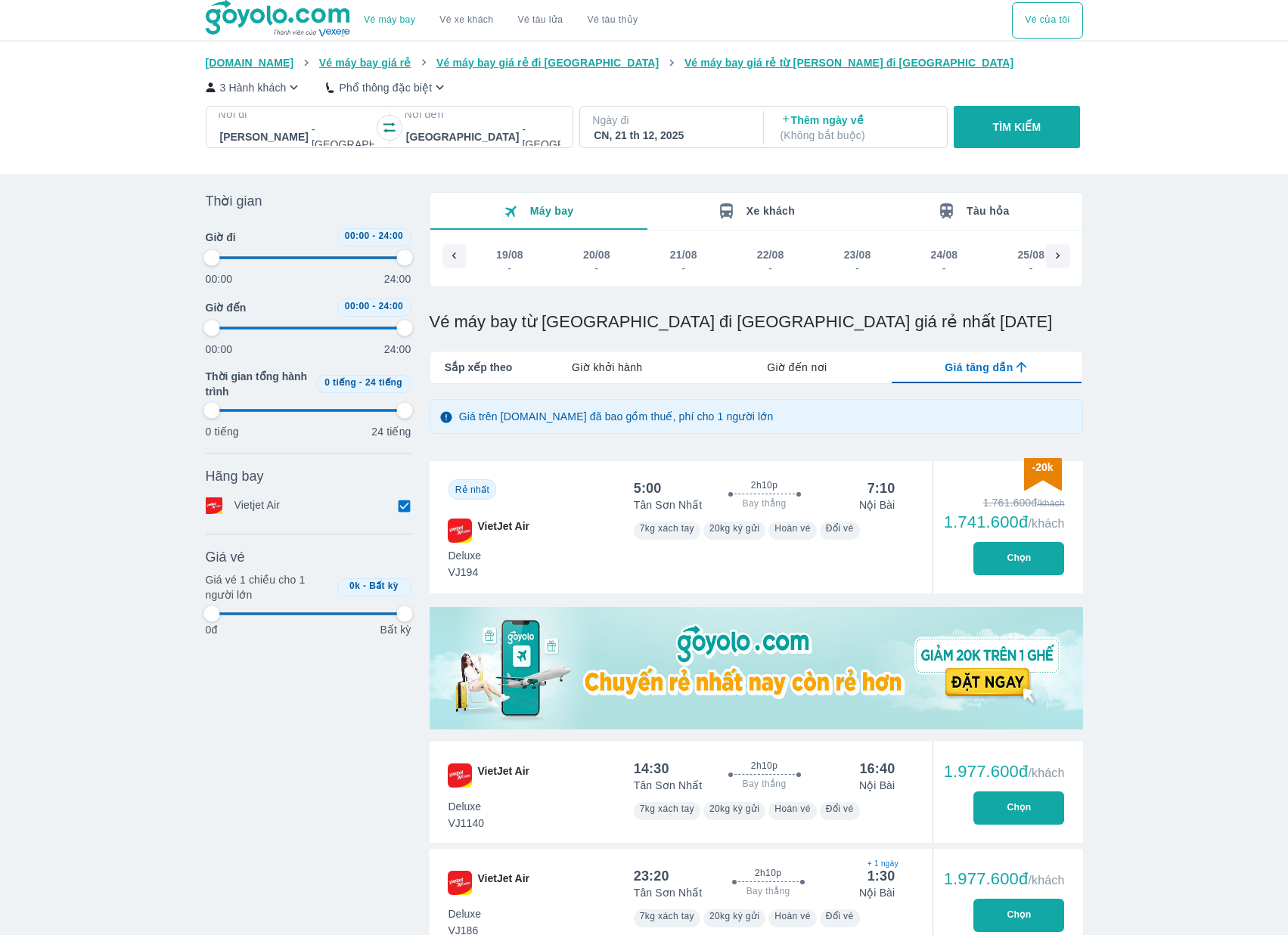
type input "97.9166666666667"
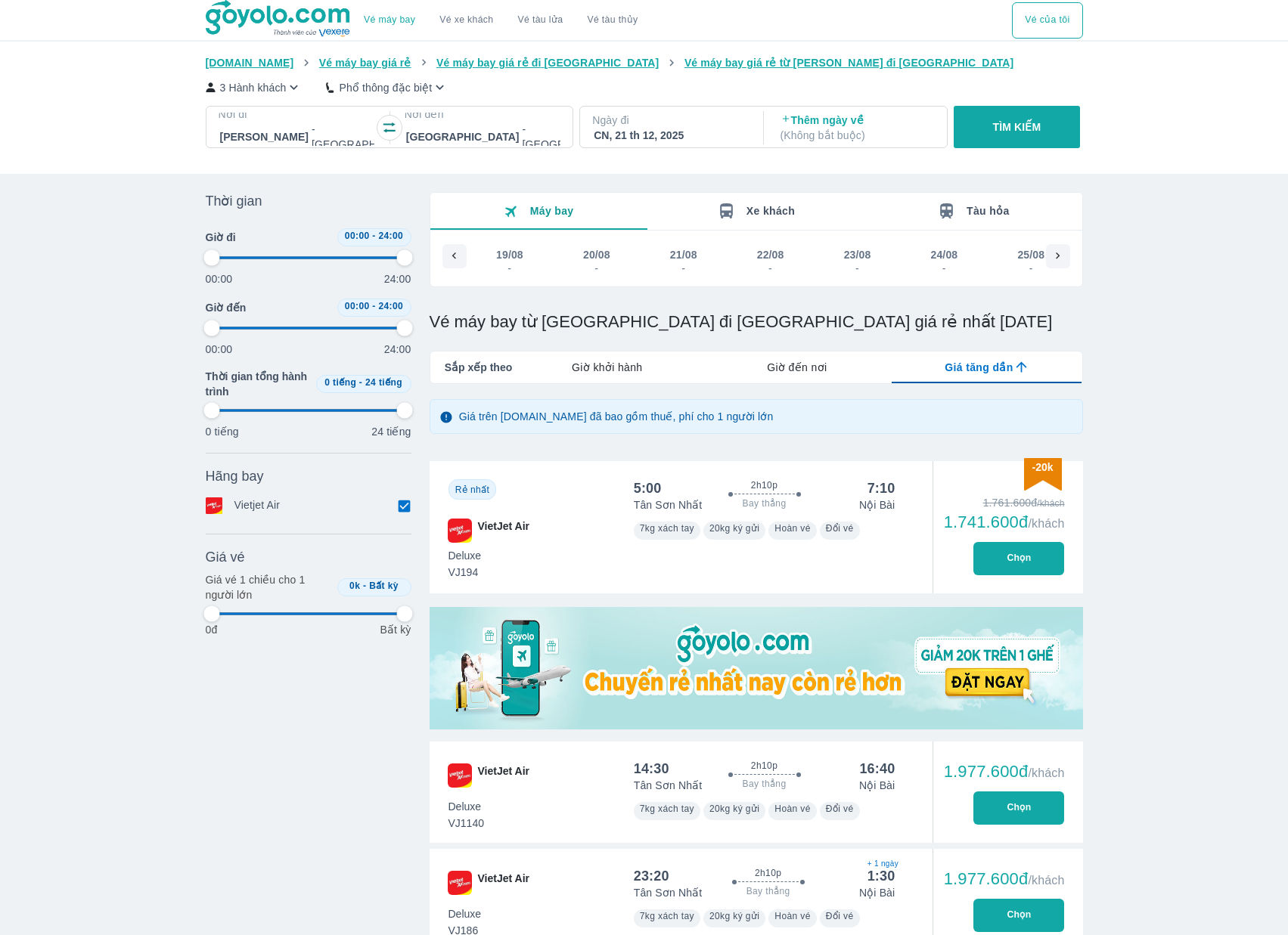
type input "97.9166666666667"
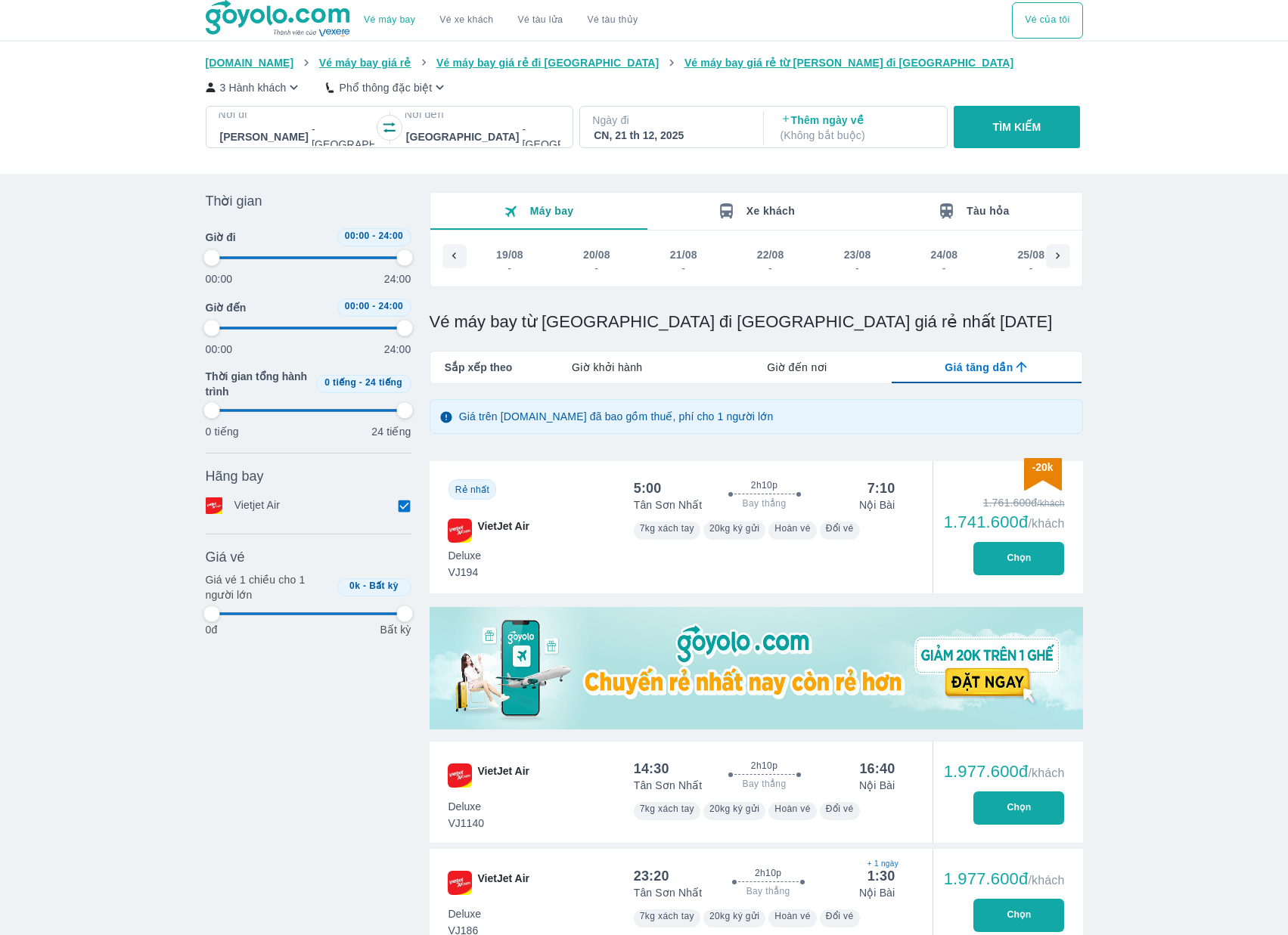
type input "97.9166666666667"
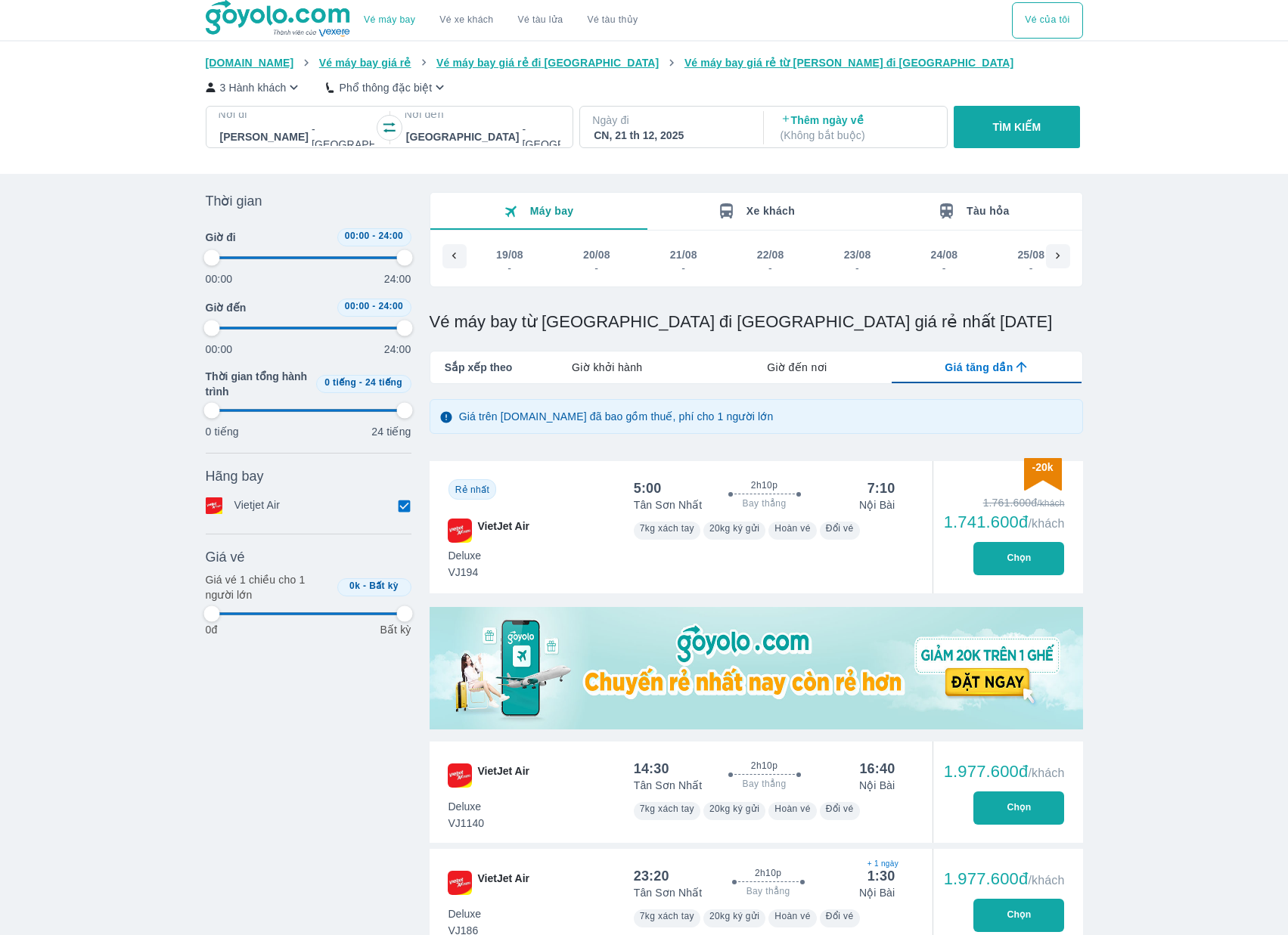
type input "97.9166666666667"
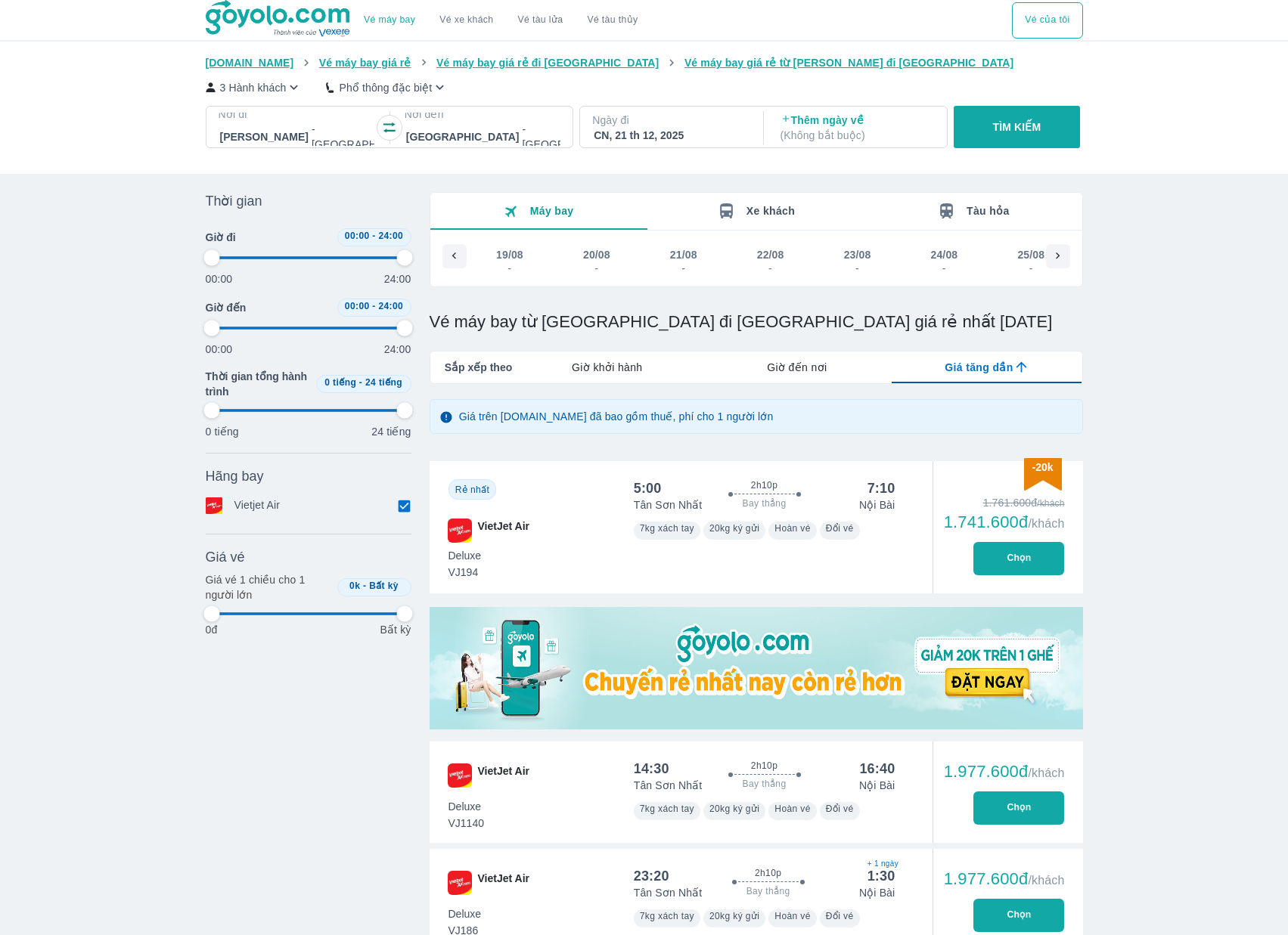
type input "97.9166666666667"
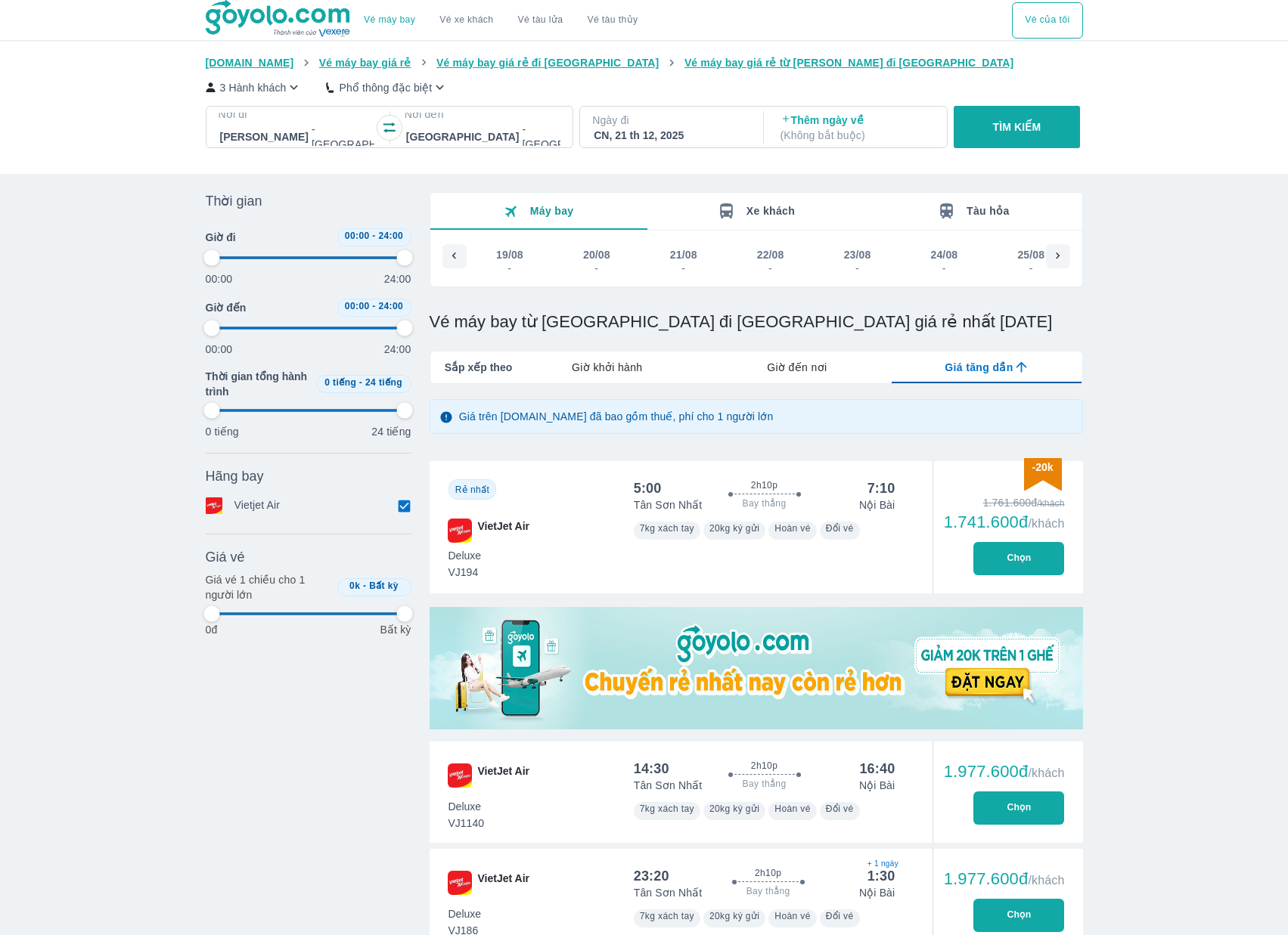
type input "97.9166666666667"
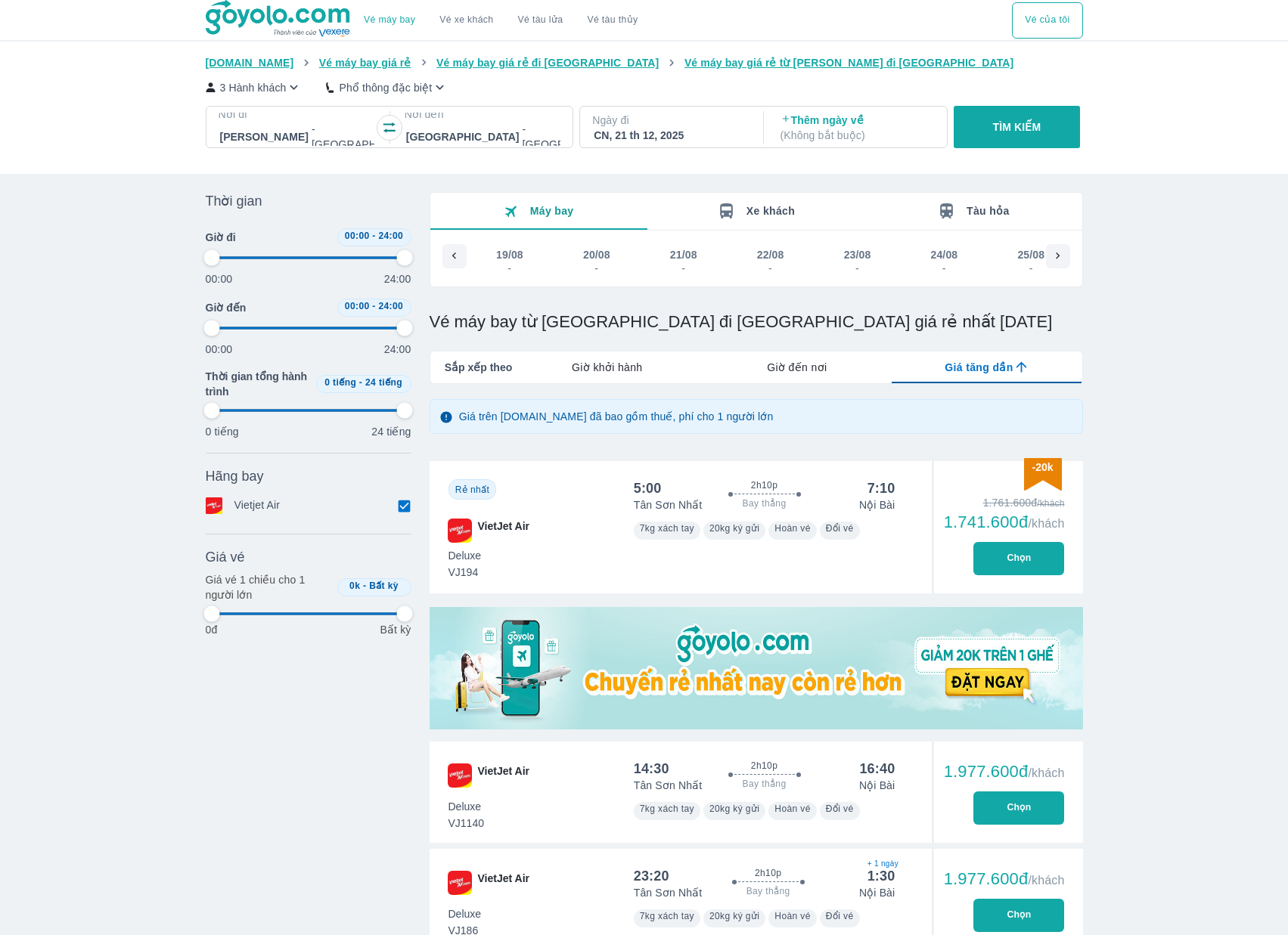
type input "97.9166666666667"
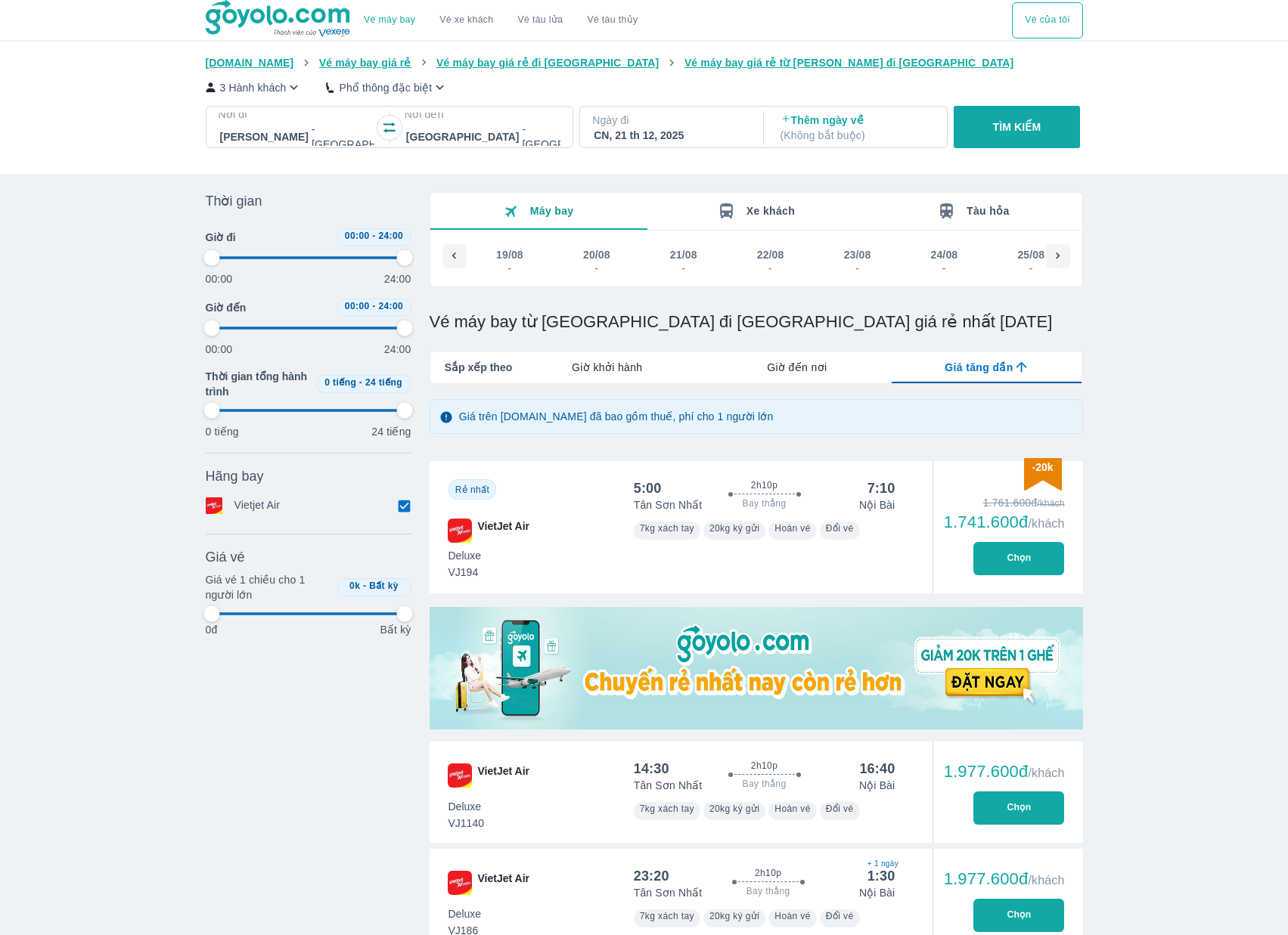
type input "97.9166666666667"
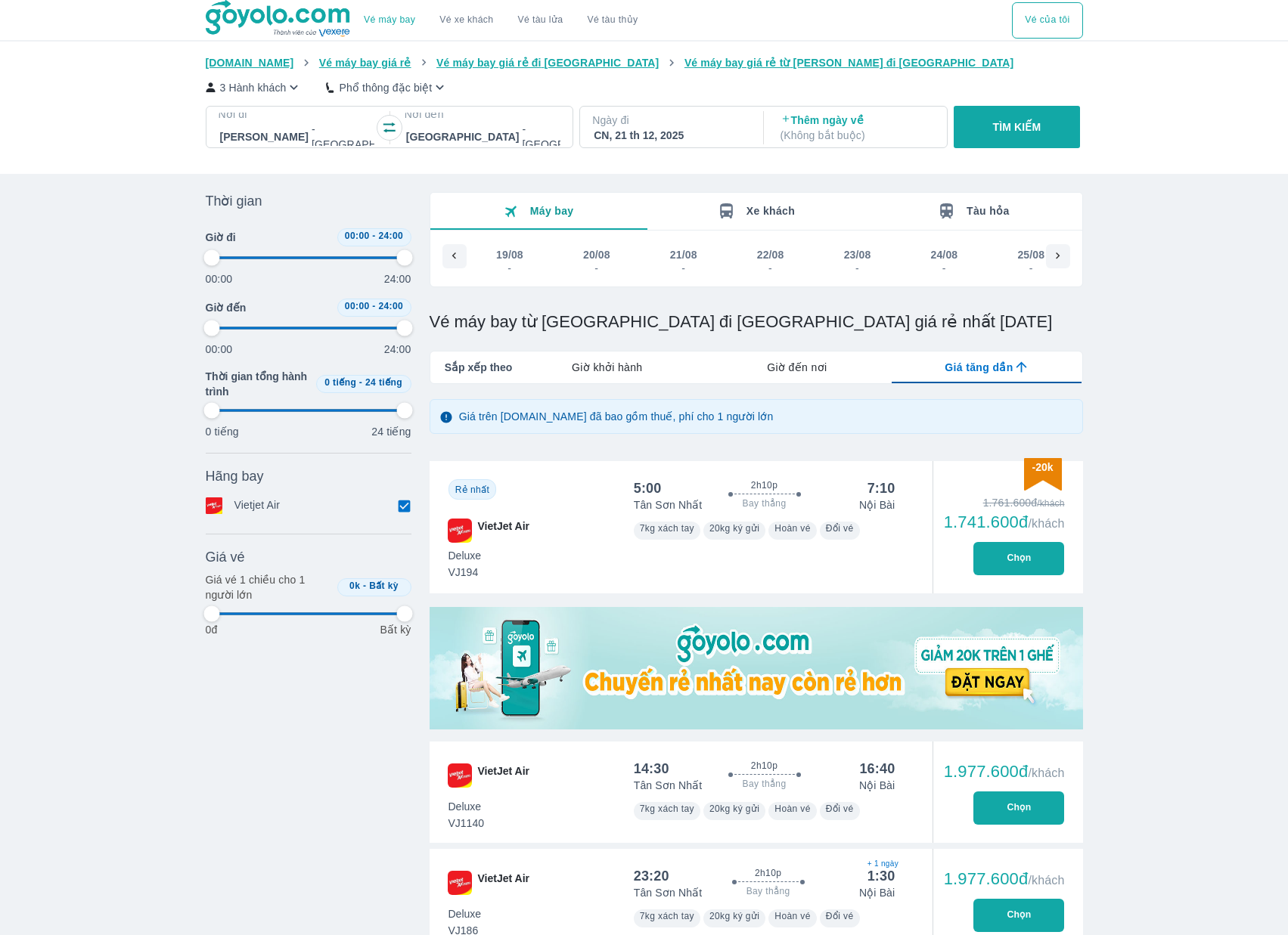
type input "97.9166666666667"
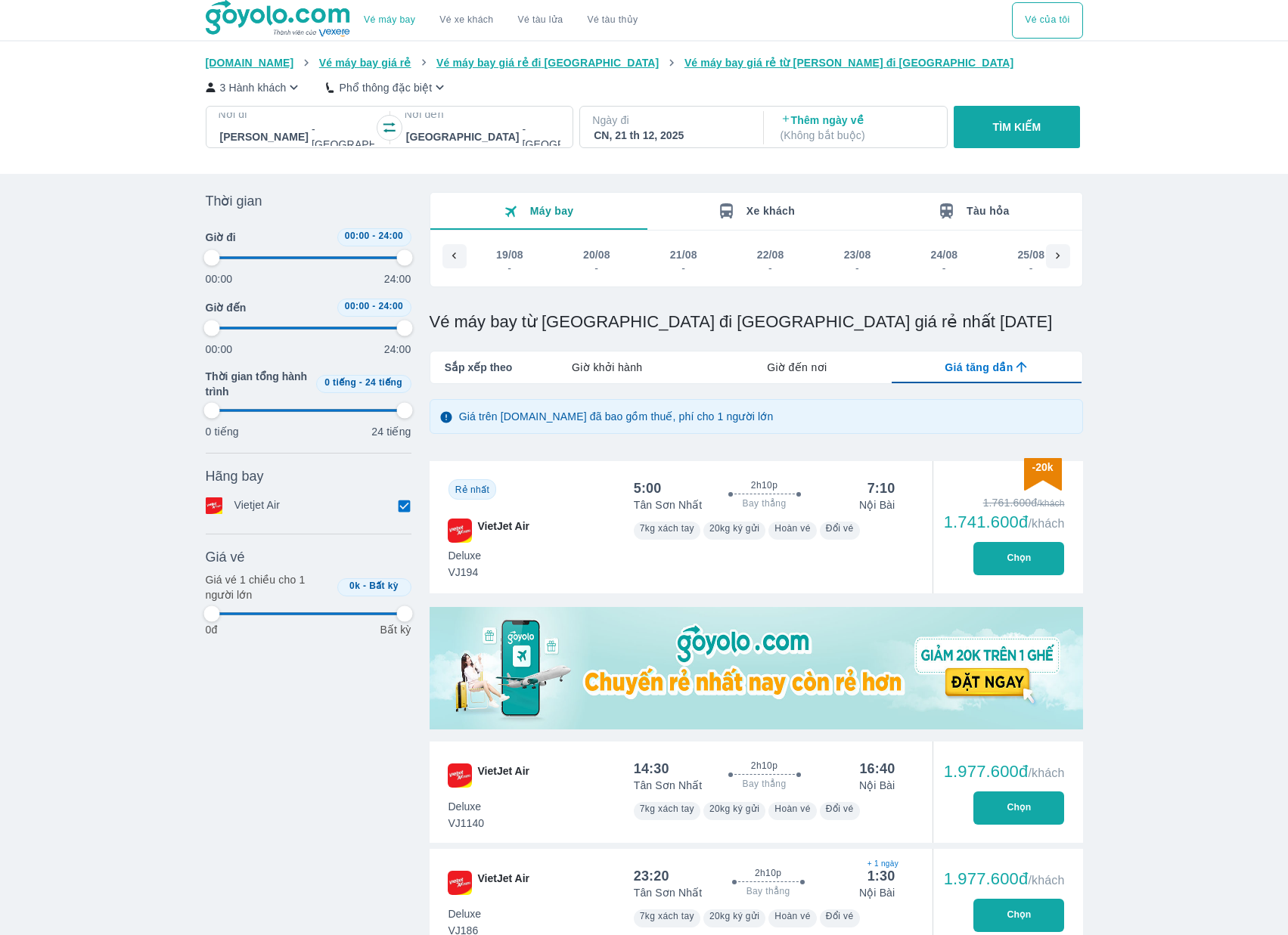
type input "97.9166666666667"
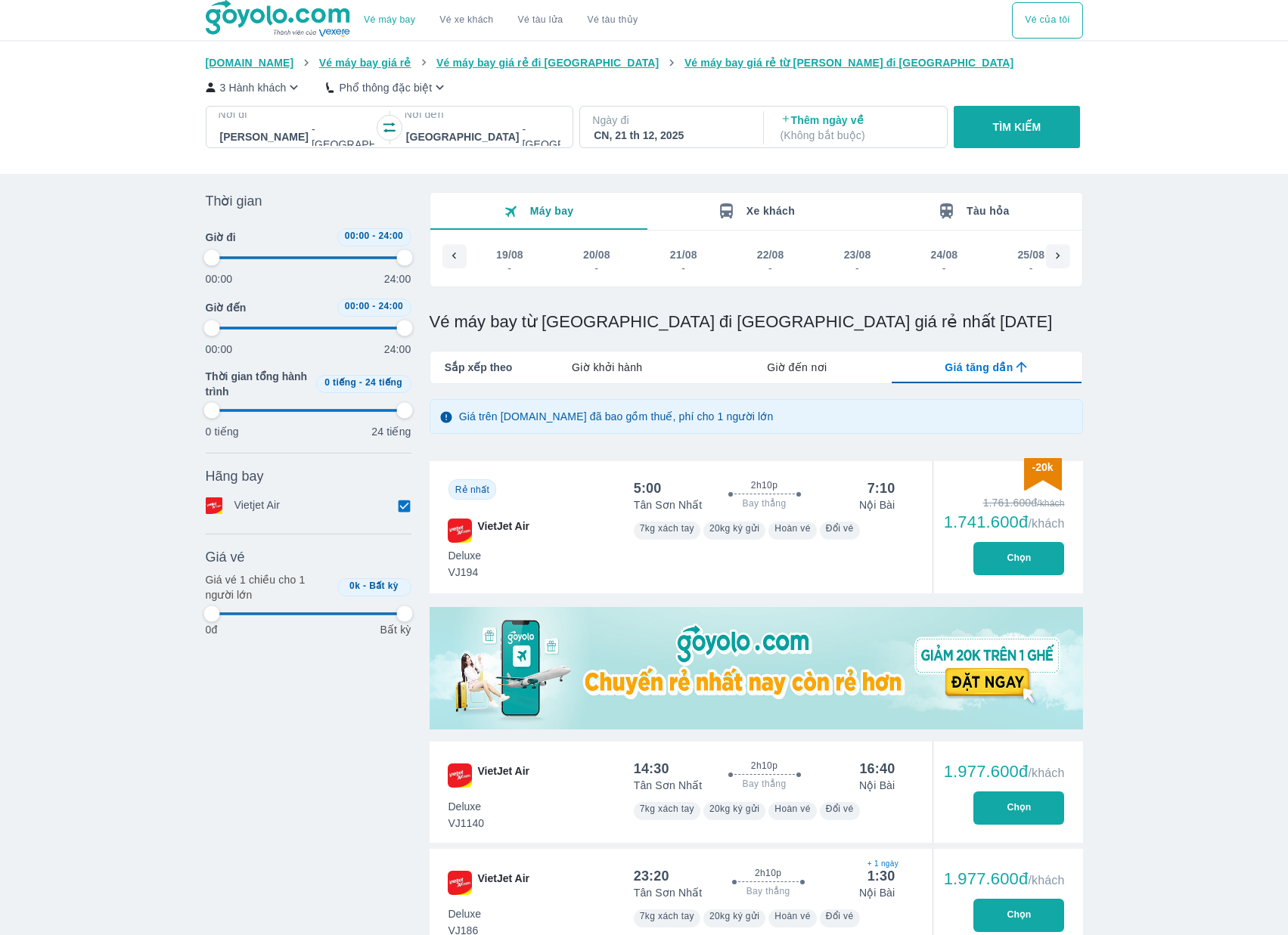
type input "97.9166666666667"
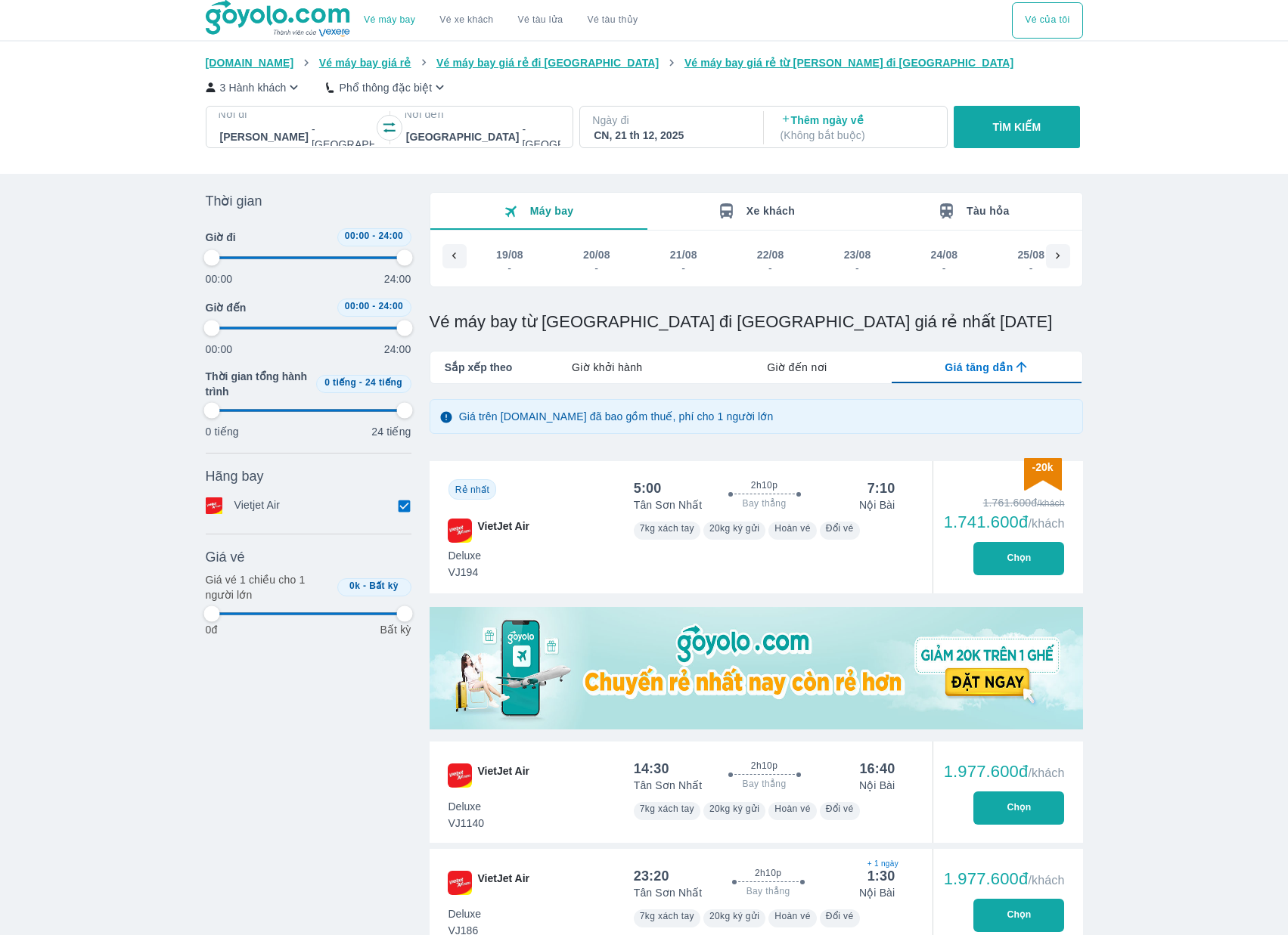
type input "97.9166666666667"
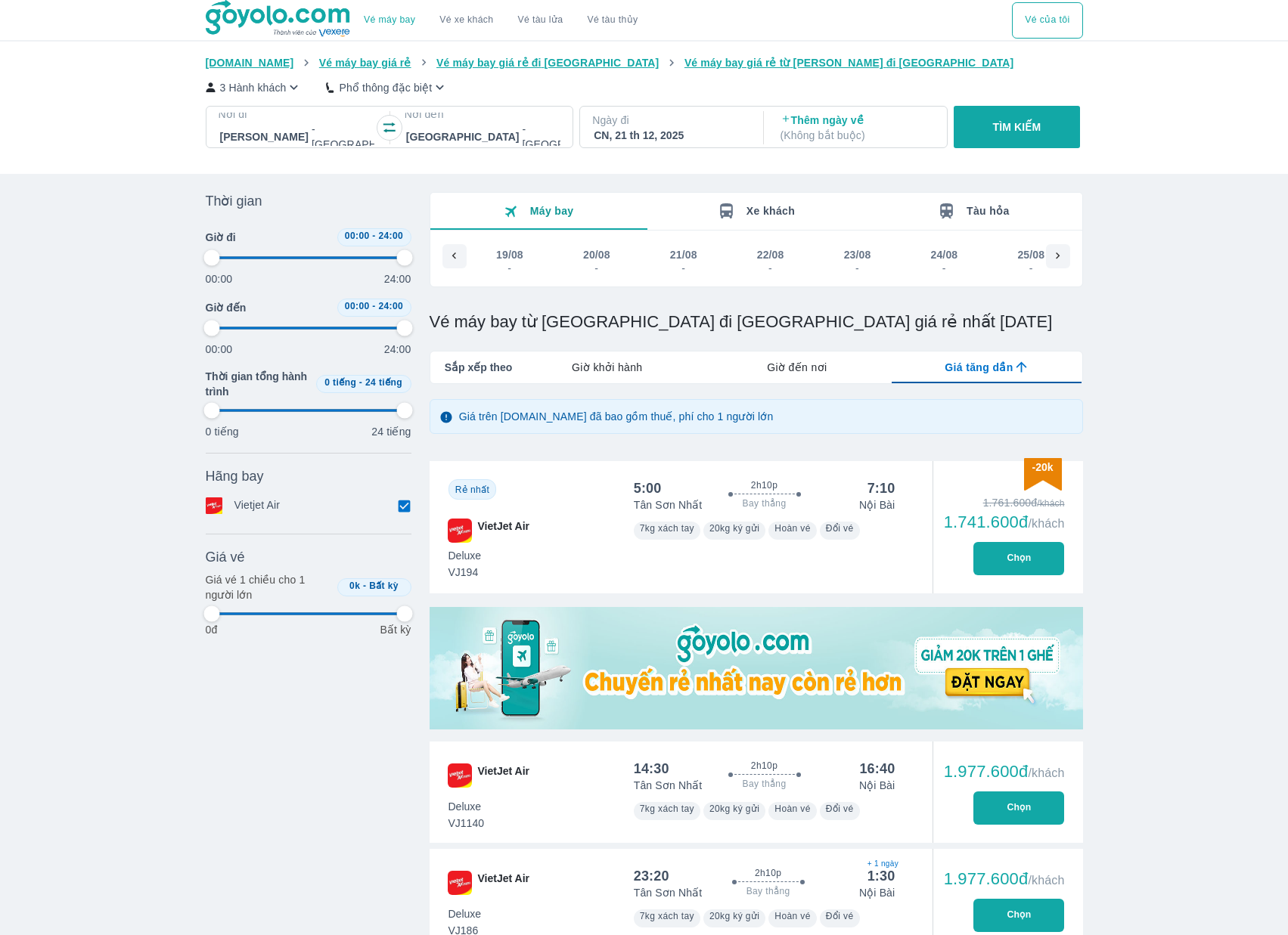
type input "97.9166666666667"
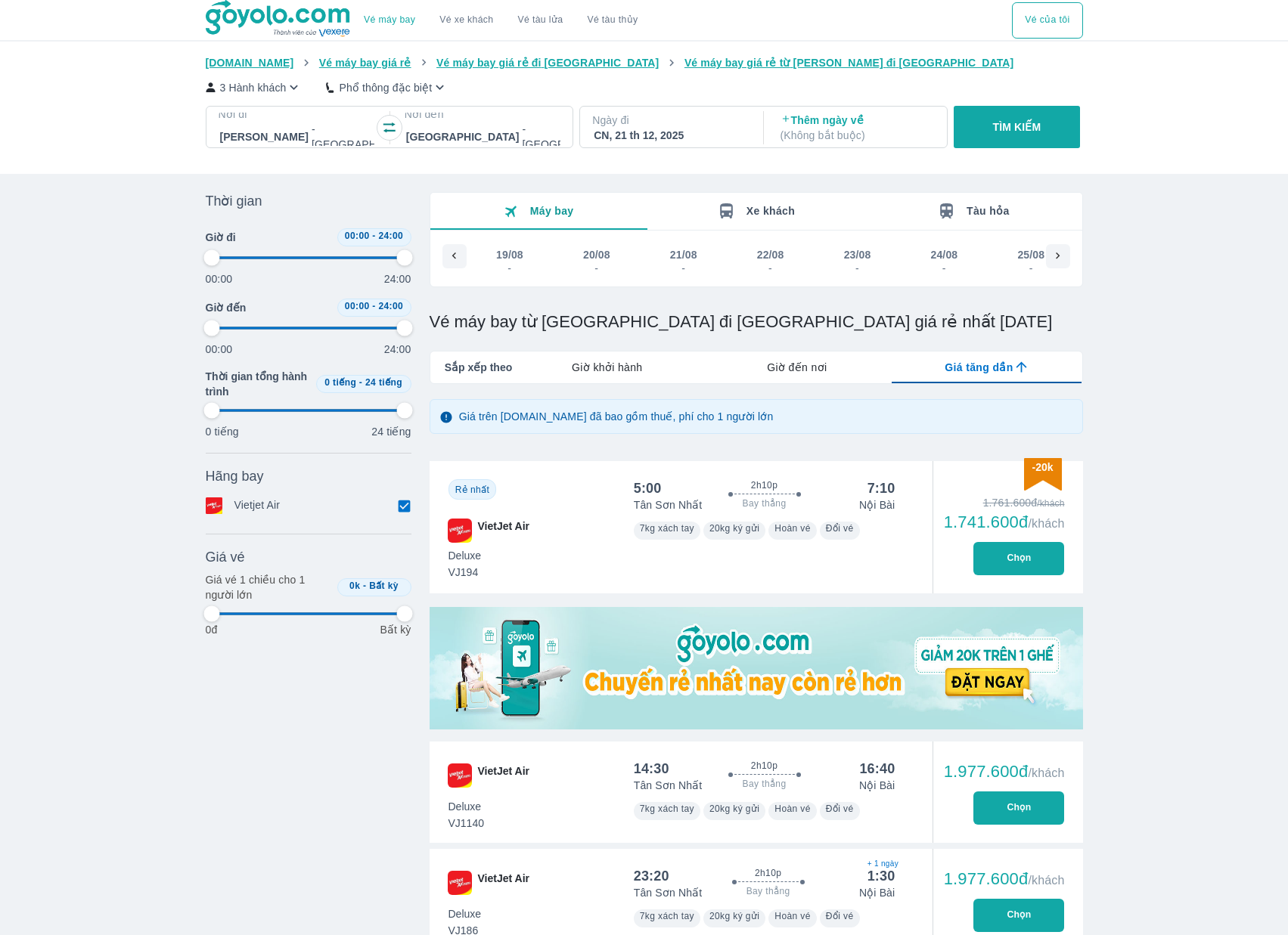
type input "97.9166666666667"
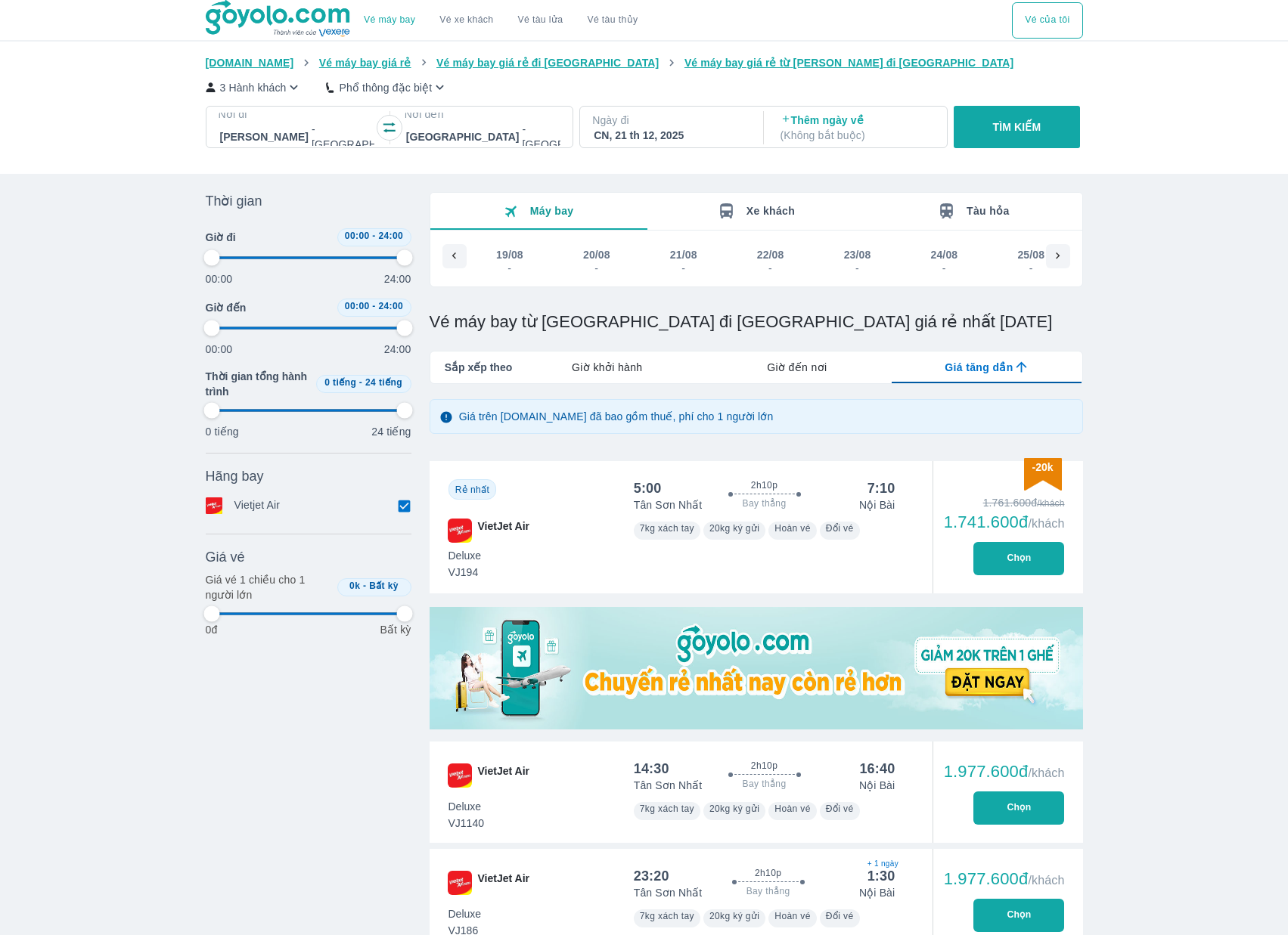
type input "97.9166666666667"
